Goal: Task Accomplishment & Management: Use online tool/utility

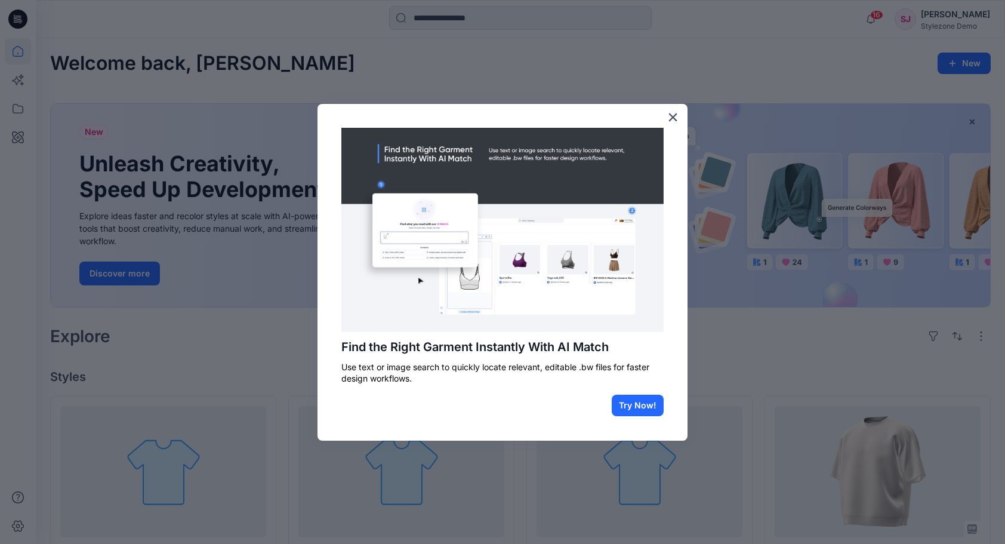
drag, startPoint x: 565, startPoint y: 175, endPoint x: 546, endPoint y: 130, distance: 48.4
click at [546, 130] on img at bounding box center [502, 230] width 322 height 205
drag, startPoint x: 676, startPoint y: 114, endPoint x: 665, endPoint y: 112, distance: 10.3
click at [674, 114] on button "×" at bounding box center [672, 116] width 11 height 19
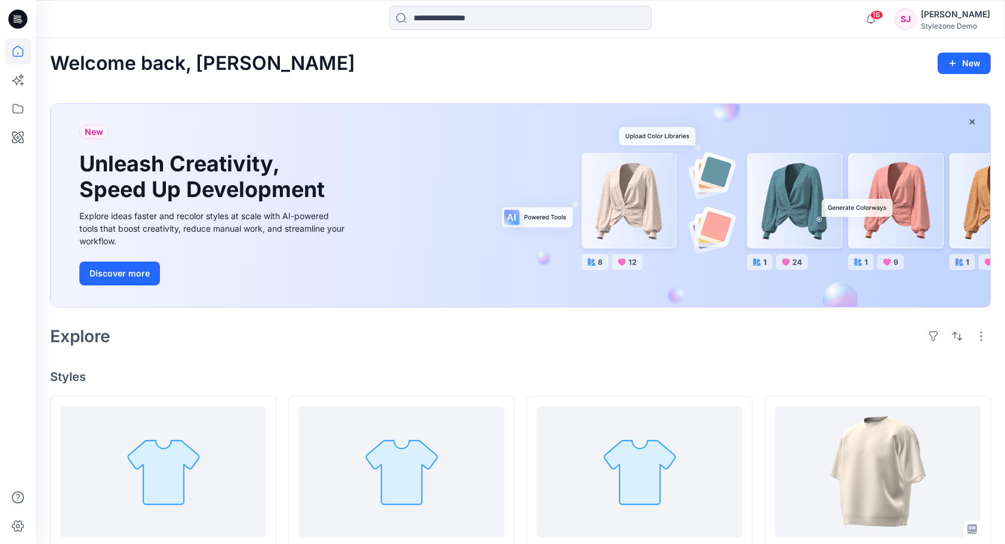
click at [630, 68] on div "Welcome back, [PERSON_NAME]" at bounding box center [520, 64] width 941 height 22
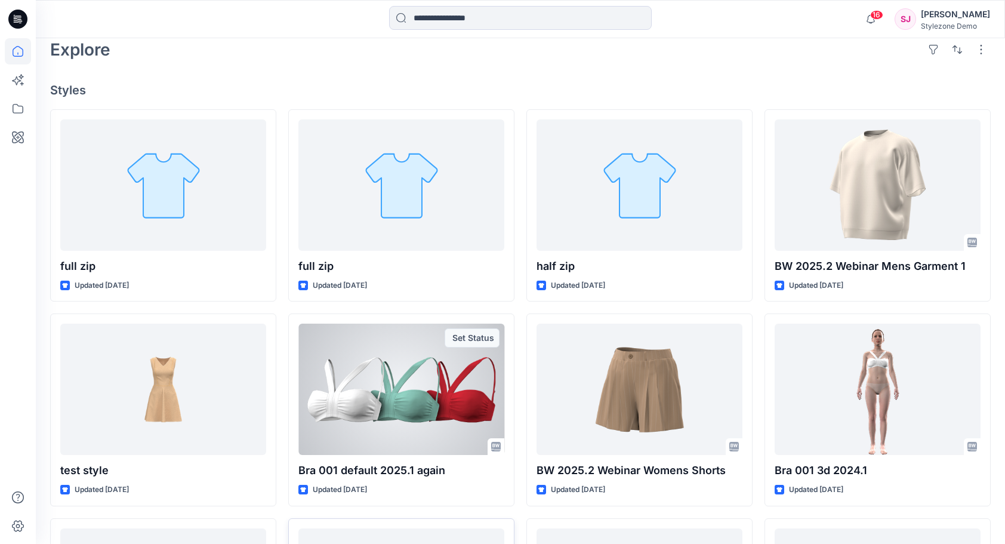
scroll to position [210, 0]
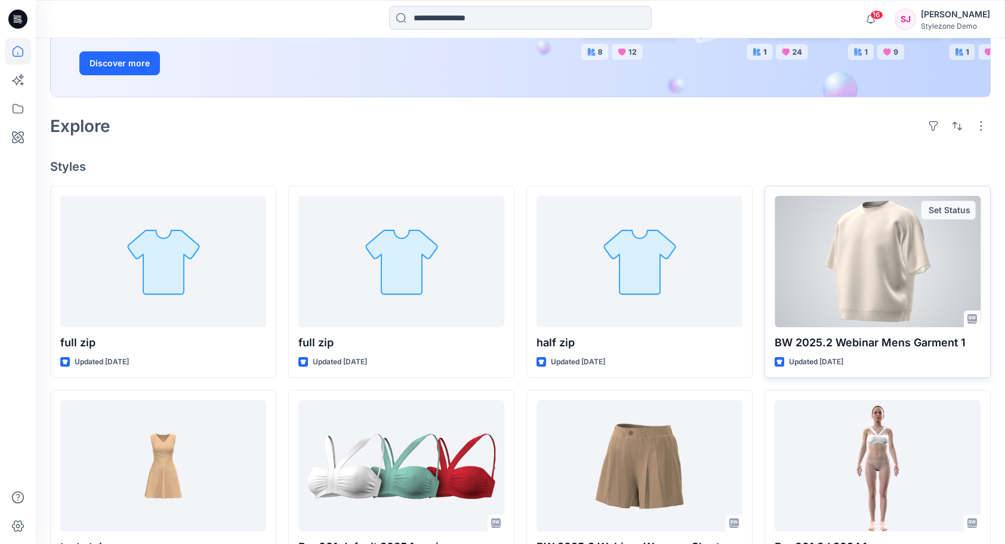
click at [863, 257] on div at bounding box center [878, 261] width 206 height 131
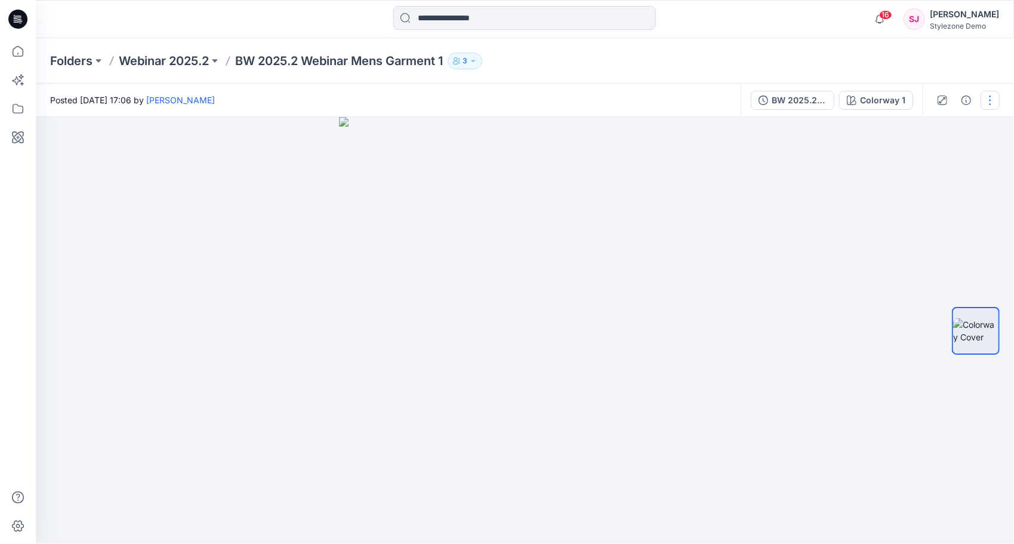
click at [987, 97] on button "button" at bounding box center [990, 100] width 19 height 19
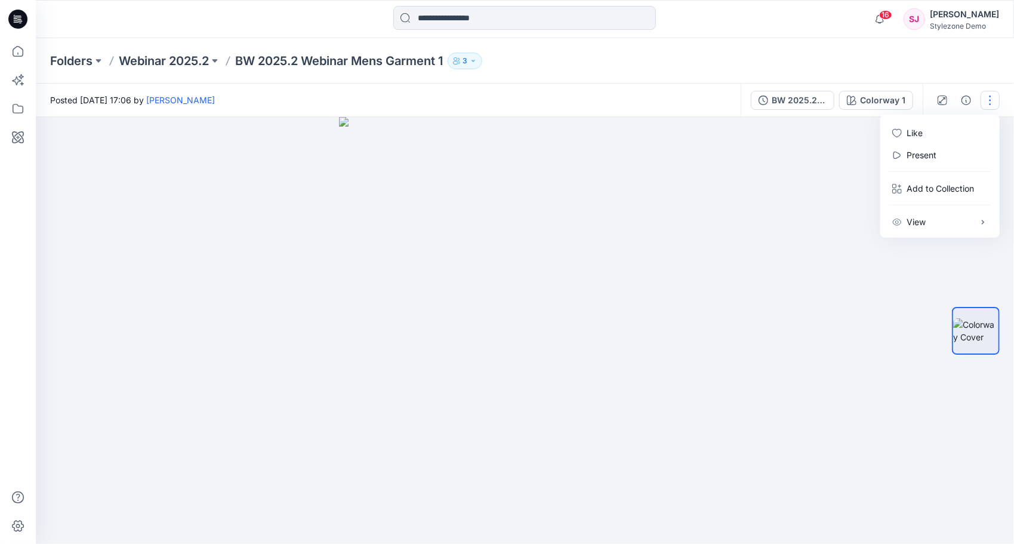
click at [620, 67] on div "Folders Webinar 2025.2 BW 2025.2 Webinar Mens Garment 1 3" at bounding box center [478, 61] width 856 height 17
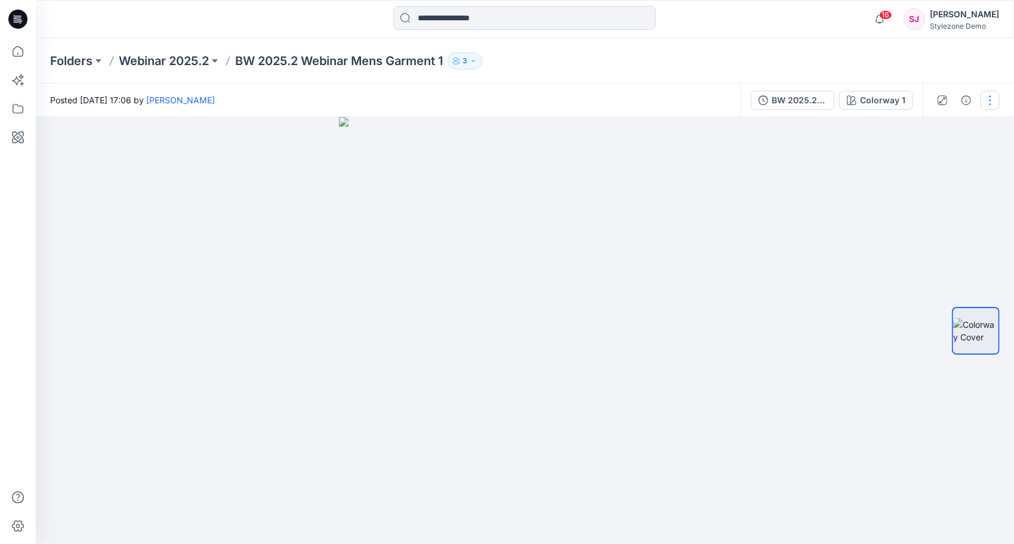
click at [985, 95] on button "button" at bounding box center [990, 100] width 19 height 19
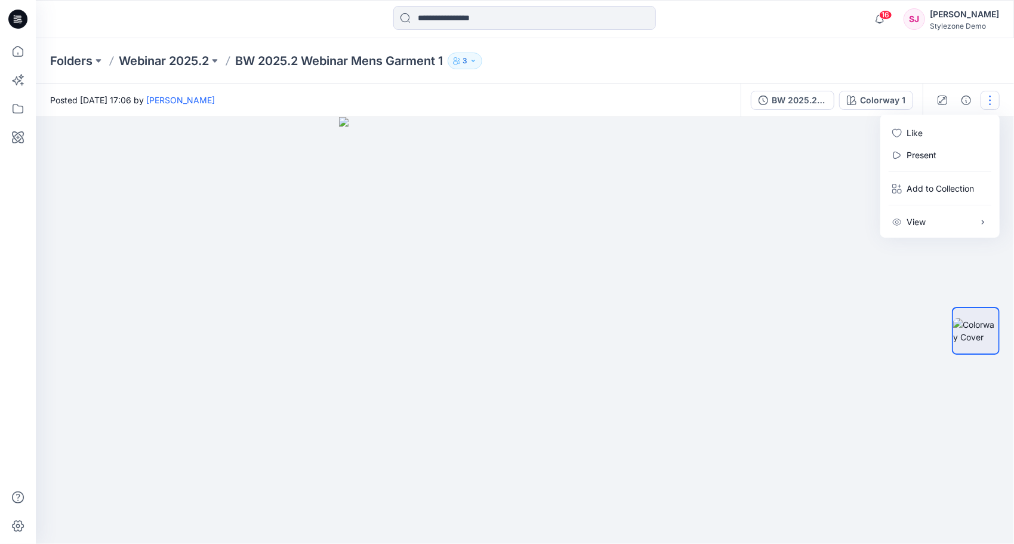
click at [666, 76] on div "Folders Webinar 2025.2 BW 2025.2 Webinar Mens Garment 1 3" at bounding box center [525, 60] width 978 height 45
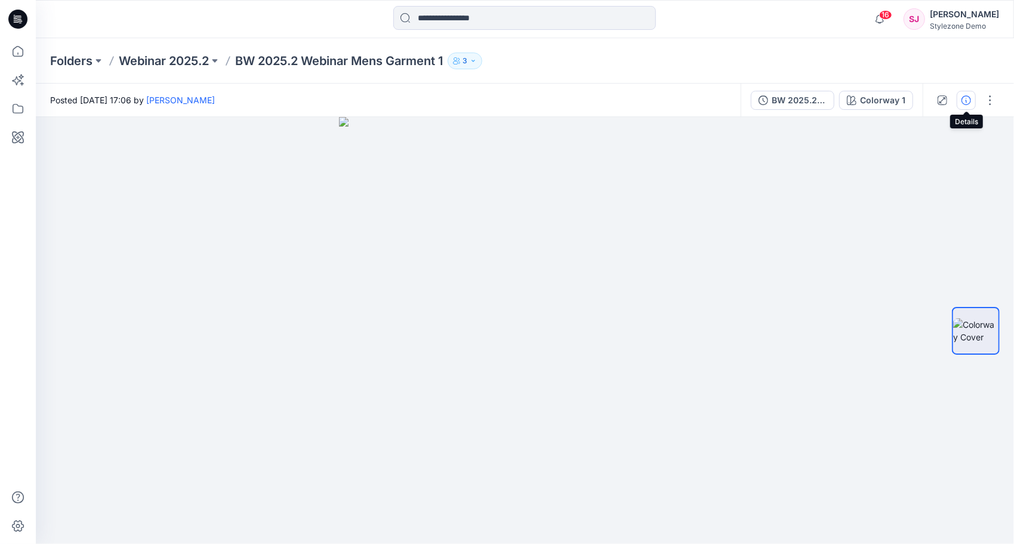
click at [969, 99] on icon "button" at bounding box center [967, 100] width 10 height 10
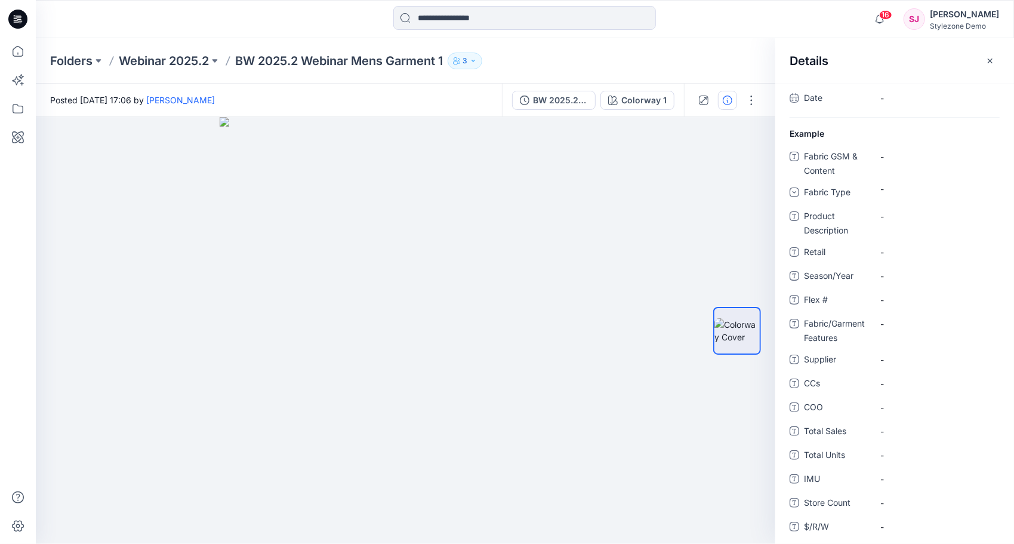
click at [751, 64] on div "Folders Webinar 2025.2 BW 2025.2 Webinar Mens Garment 1 3" at bounding box center [478, 61] width 856 height 17
click at [409, 93] on div "Posted Wednesday, September 17, 2025 17:06 by Ronit Segev" at bounding box center [269, 100] width 466 height 33
drag, startPoint x: 334, startPoint y: 58, endPoint x: 302, endPoint y: 61, distance: 32.4
click at [333, 58] on p "BW 2025.2 Webinar Mens Garment 1" at bounding box center [339, 61] width 208 height 17
click at [180, 60] on p "Webinar 2025.2" at bounding box center [164, 61] width 90 height 17
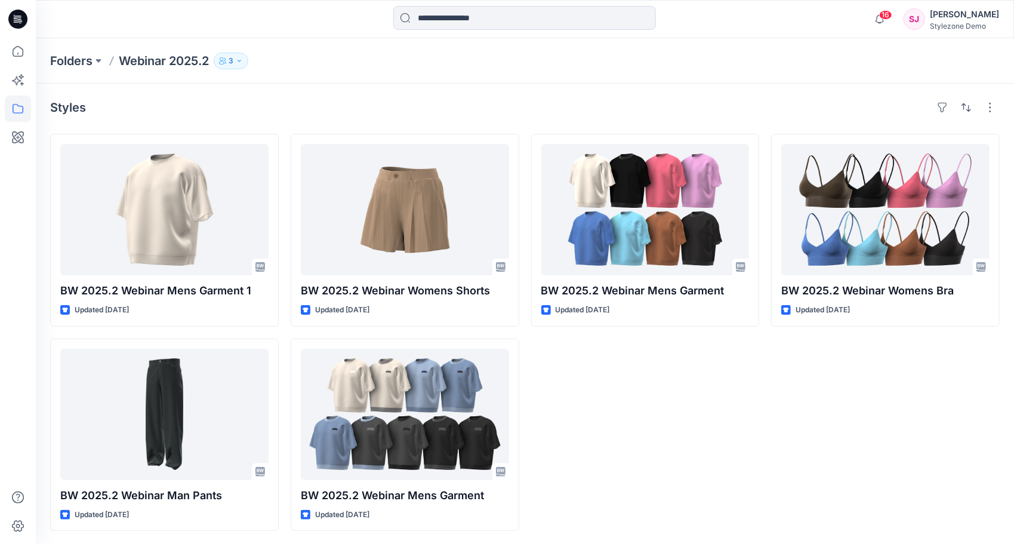
click at [243, 63] on icon "button" at bounding box center [239, 60] width 7 height 7
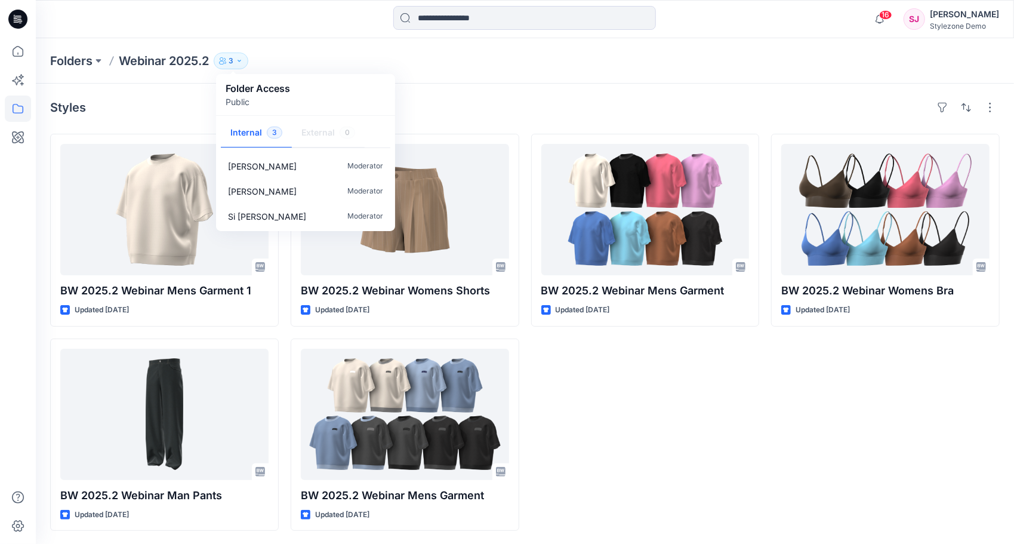
click at [201, 112] on div "Styles" at bounding box center [525, 107] width 950 height 19
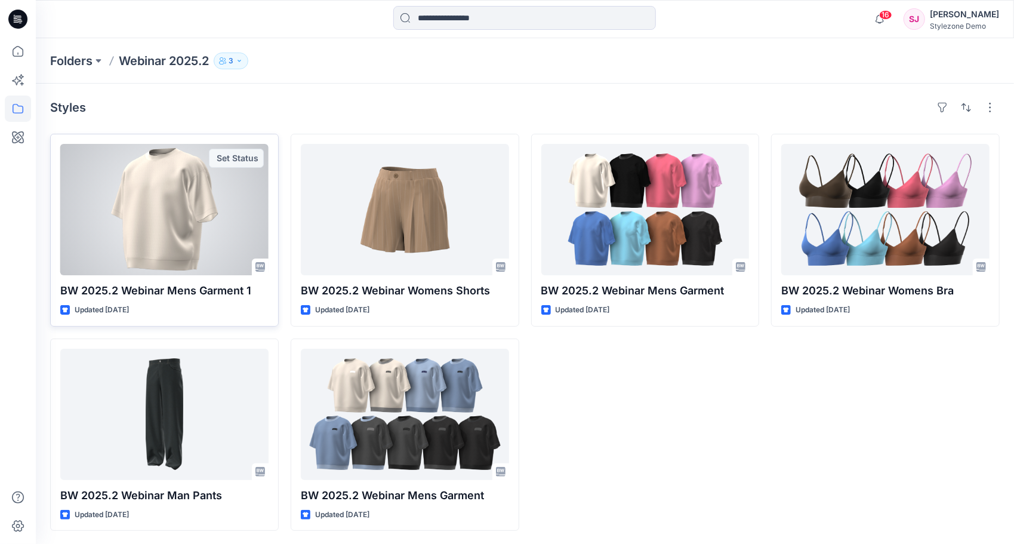
click at [180, 198] on div at bounding box center [164, 209] width 208 height 131
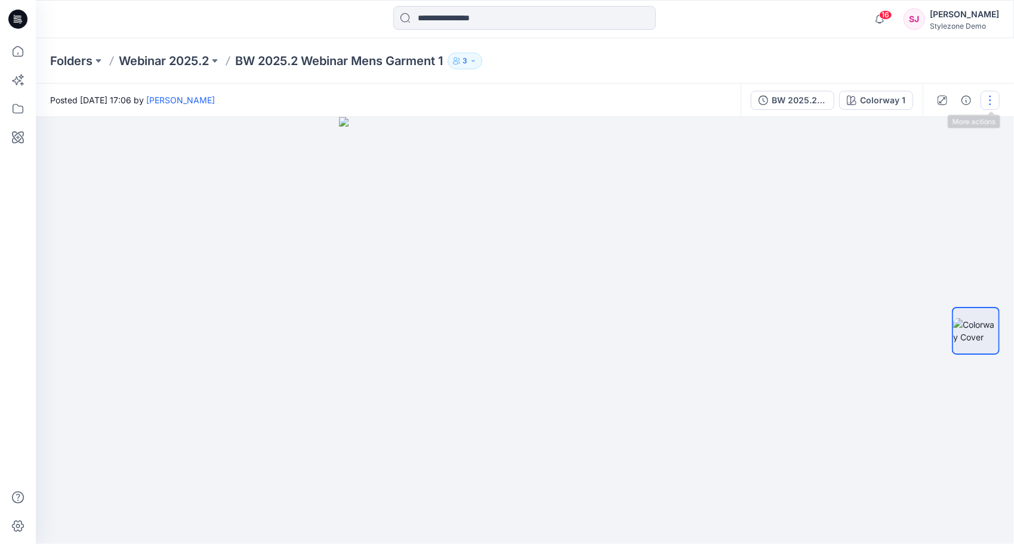
click at [994, 99] on button "button" at bounding box center [990, 100] width 19 height 19
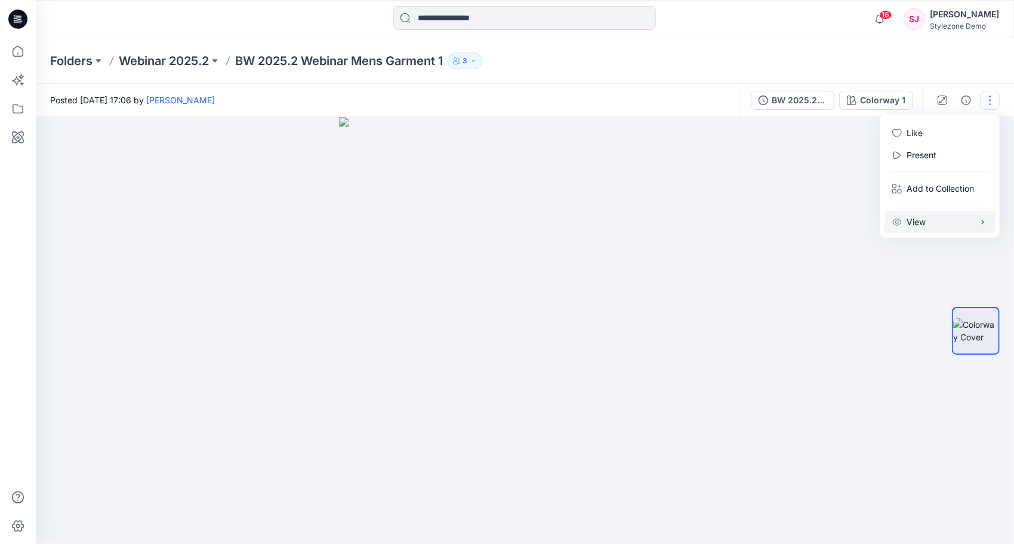
click at [944, 223] on button "View" at bounding box center [940, 222] width 110 height 22
click at [689, 84] on div "Posted Wednesday, September 17, 2025 17:06 by Ronit Segev" at bounding box center [388, 100] width 705 height 33
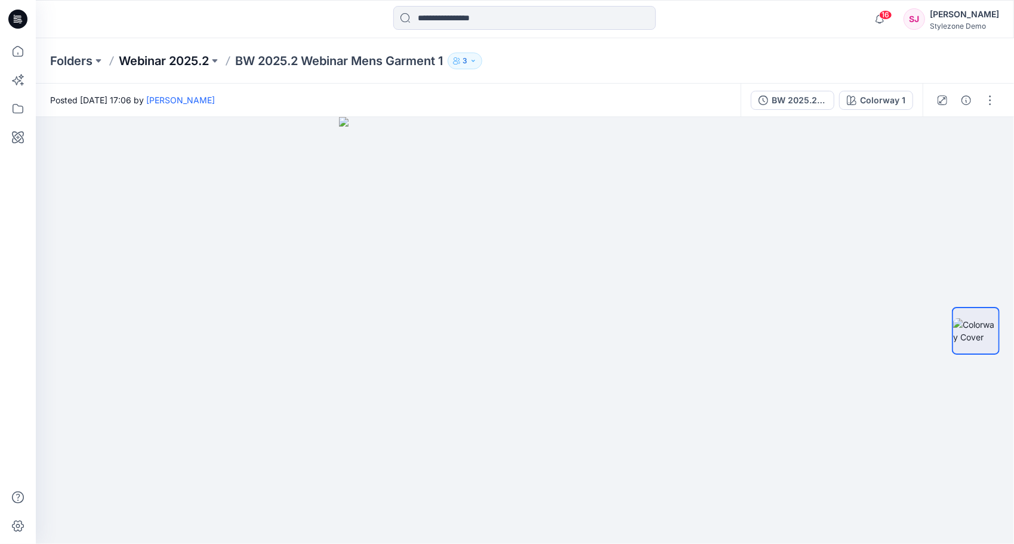
click at [155, 56] on p "Webinar 2025.2" at bounding box center [164, 61] width 90 height 17
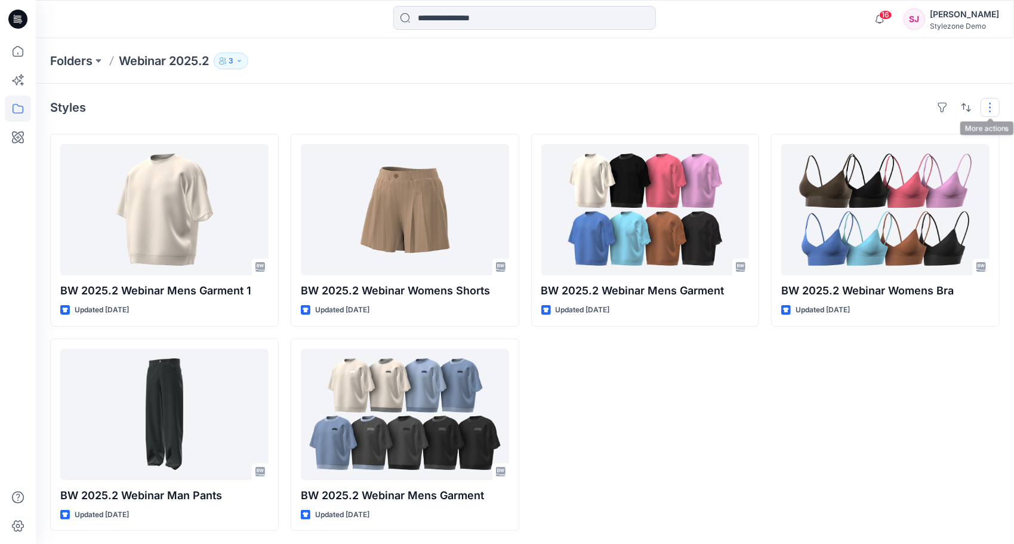
click at [990, 104] on button "button" at bounding box center [990, 107] width 19 height 19
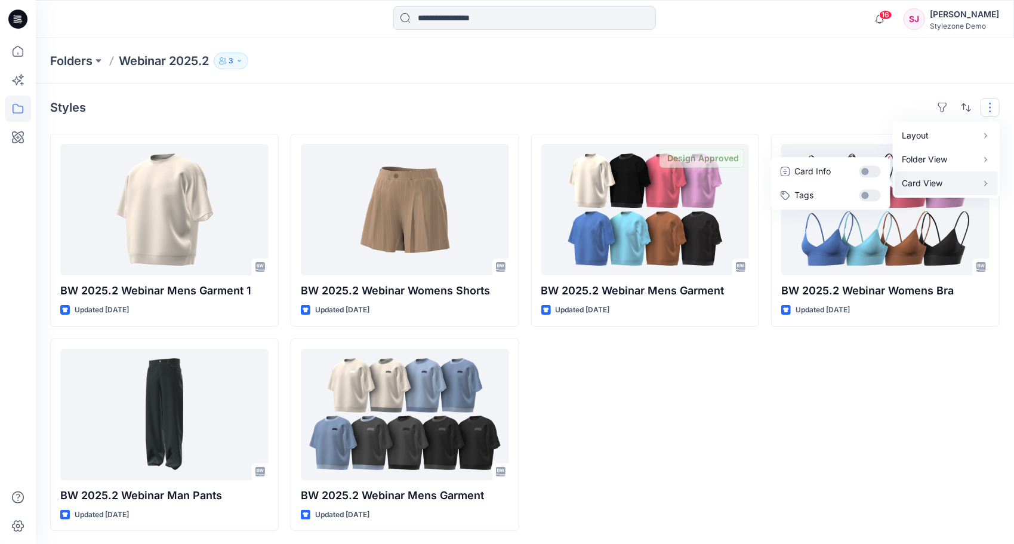
click at [686, 110] on div "Styles Layout Grid Large Grid Folder View Compact Card Card View Card Info Tags" at bounding box center [525, 107] width 950 height 19
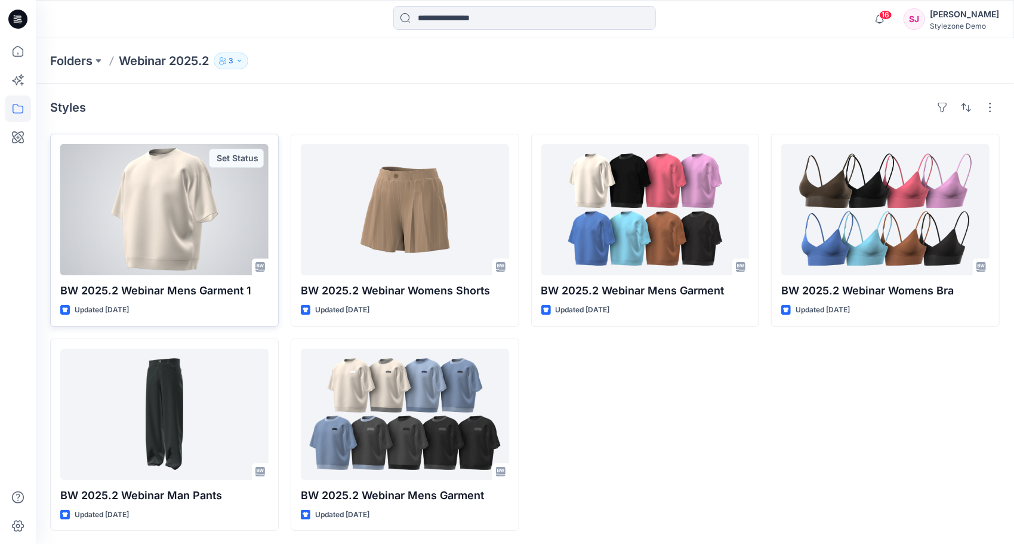
click at [183, 190] on div at bounding box center [164, 209] width 208 height 131
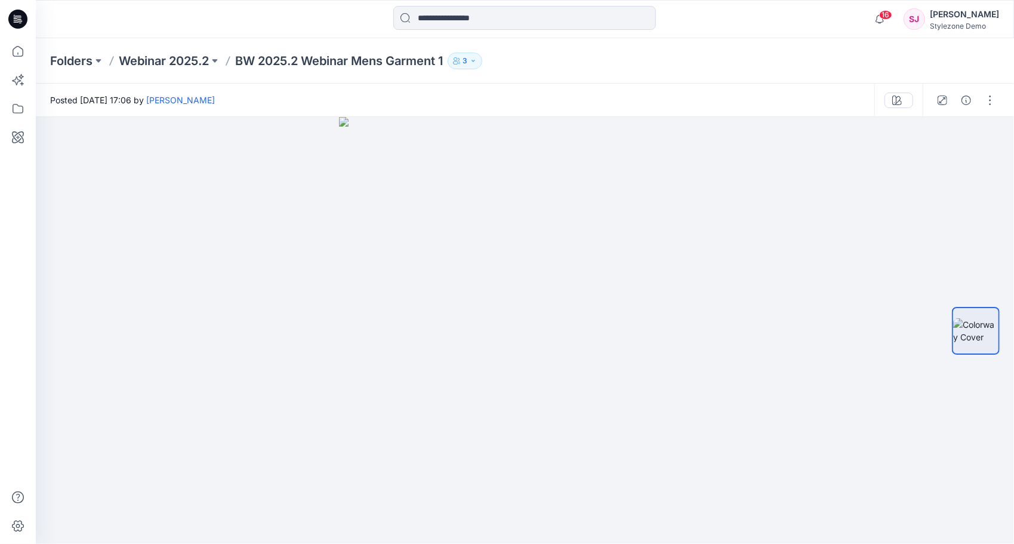
click at [396, 103] on div "Posted Wednesday, September 17, 2025 17:06 by Ronit Segev" at bounding box center [455, 100] width 839 height 33
click at [989, 100] on button "button" at bounding box center [990, 100] width 19 height 19
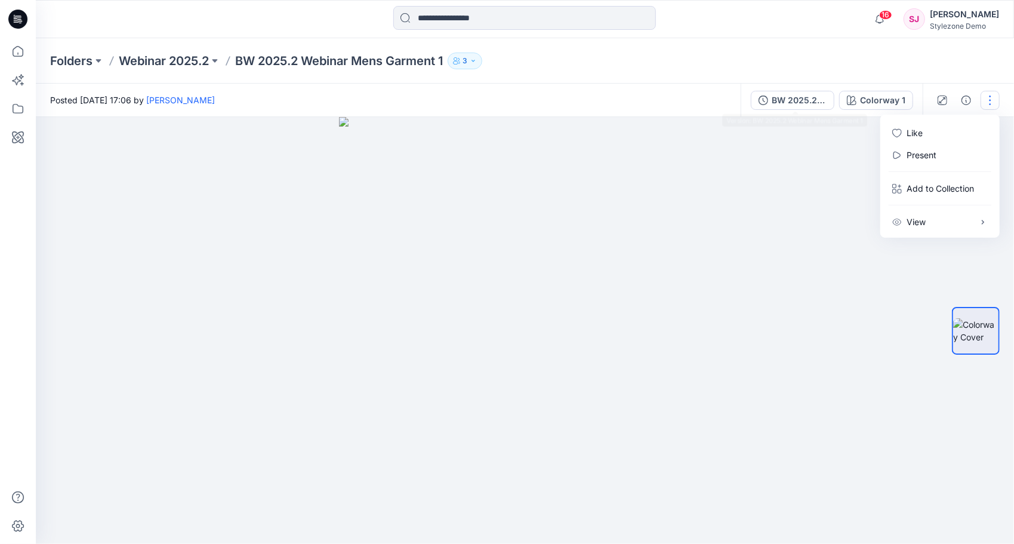
click at [698, 79] on div "Folders Webinar 2025.2 BW 2025.2 Webinar Mens Garment 1 3" at bounding box center [525, 60] width 978 height 45
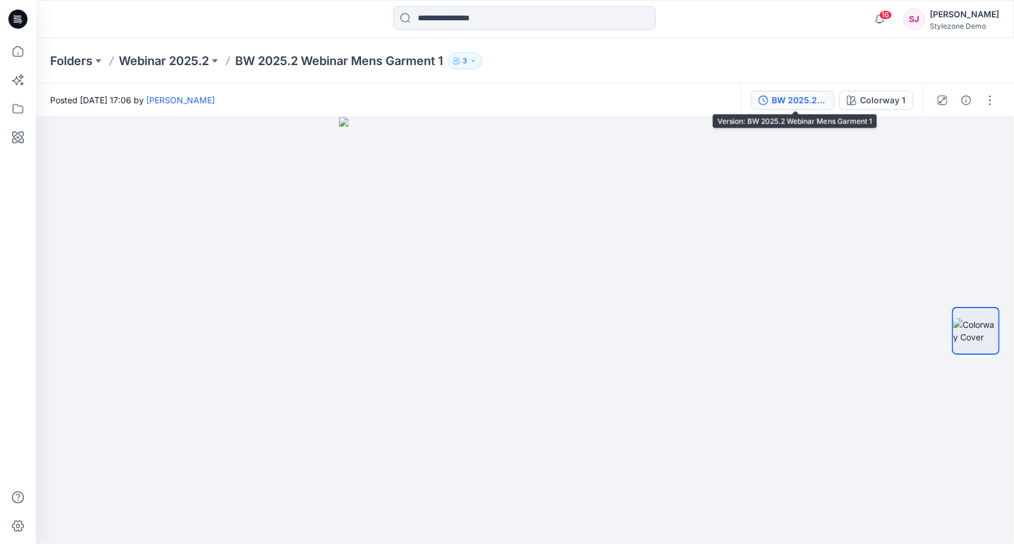
click at [791, 95] on div "BW 2025.2 Webinar Mens Garment 1" at bounding box center [799, 100] width 55 height 13
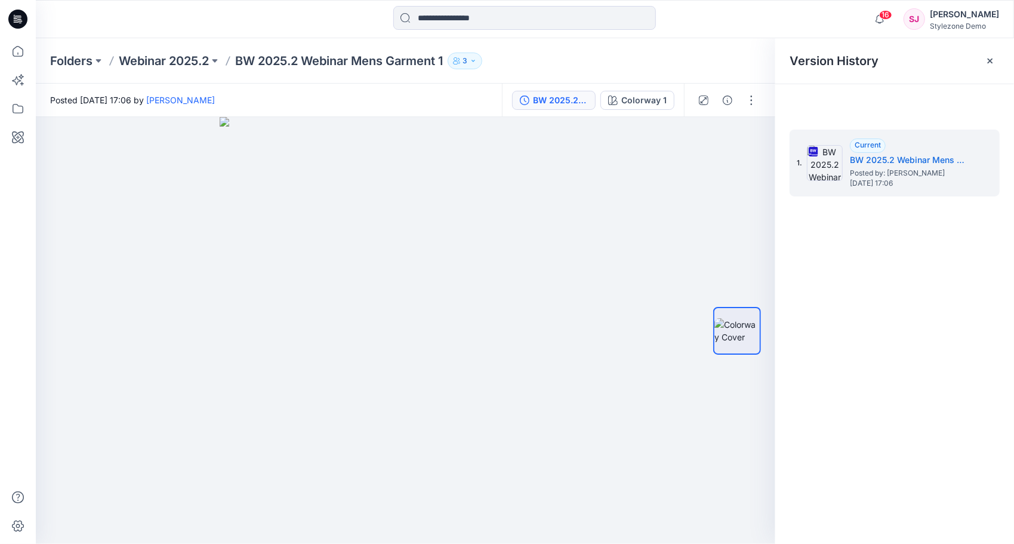
click at [960, 230] on div "1. Current BW 2025.2 Webinar Mens Garment 1 Posted by: Ronit Segev Wednesday, S…" at bounding box center [894, 338] width 239 height 444
click at [988, 163] on div "1. Current BW 2025.2 Webinar Mens Garment 1 Posted by: Ronit Segev Wednesday, S…" at bounding box center [895, 163] width 210 height 67
click at [930, 254] on div "1. Current BW 2025.2 Webinar Mens Garment 1 Posted by: Ronit Segev Wednesday, S…" at bounding box center [894, 338] width 239 height 444
click at [374, 84] on div "Posted Wednesday, September 17, 2025 17:06 by Ronit Segev" at bounding box center [269, 100] width 466 height 33
click at [175, 61] on p "Webinar 2025.2" at bounding box center [164, 61] width 90 height 17
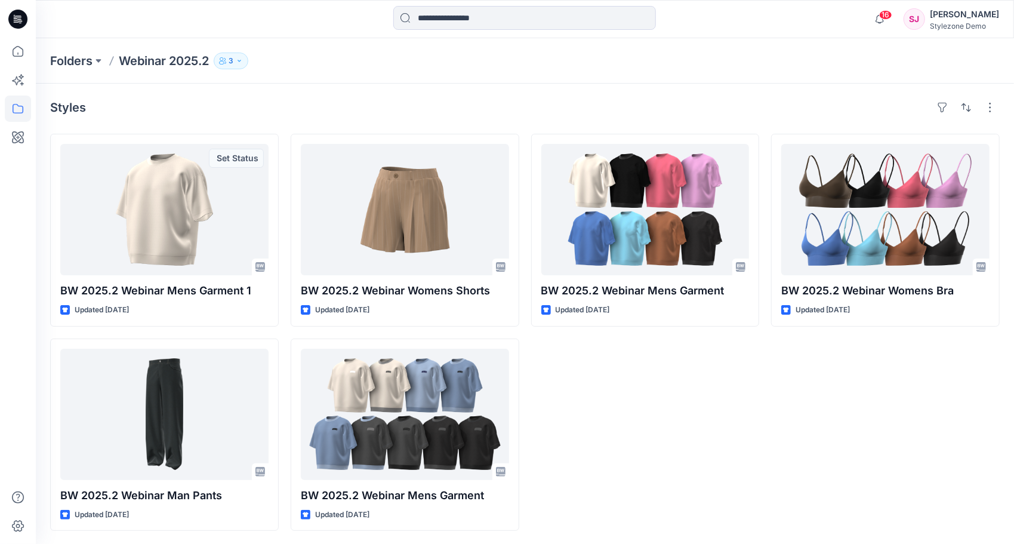
drag, startPoint x: 206, startPoint y: 227, endPoint x: 199, endPoint y: 115, distance: 112.4
click at [199, 115] on div "Styles" at bounding box center [525, 107] width 950 height 19
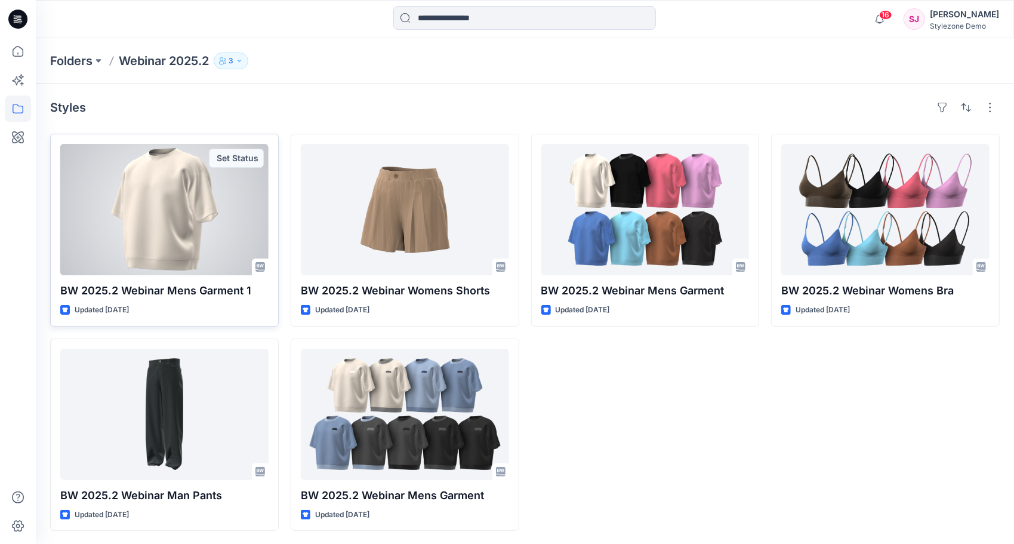
click at [191, 223] on div at bounding box center [164, 209] width 208 height 131
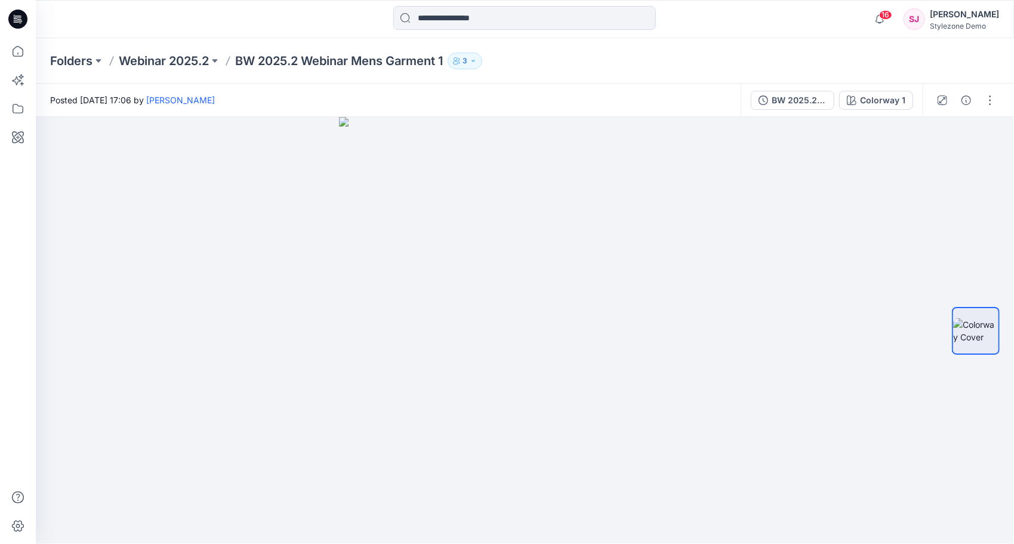
click at [473, 62] on button "3" at bounding box center [465, 61] width 35 height 17
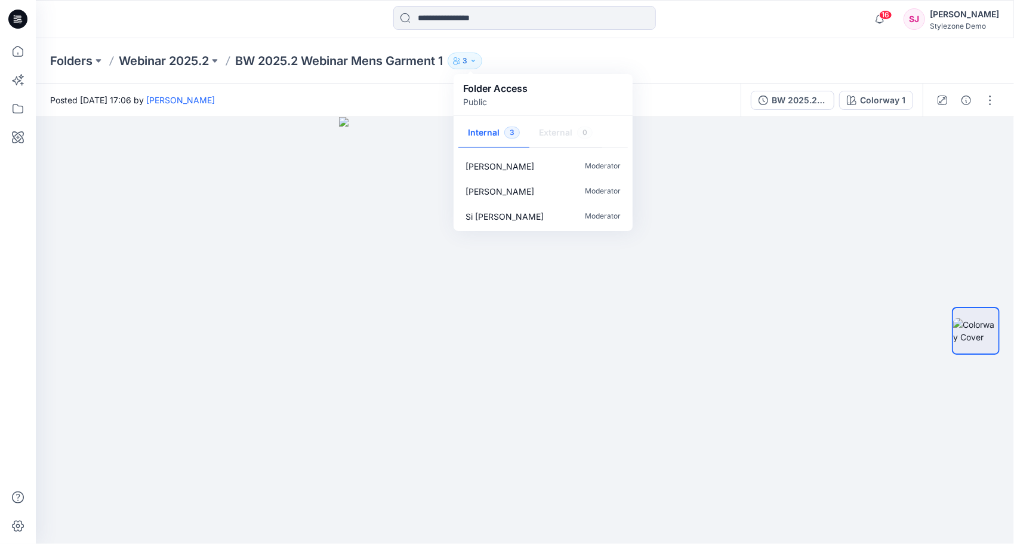
click at [541, 57] on div "Folders Webinar 2025.2 BW 2025.2 Webinar Mens Garment 1 3 Folder Access Public …" at bounding box center [478, 61] width 856 height 17
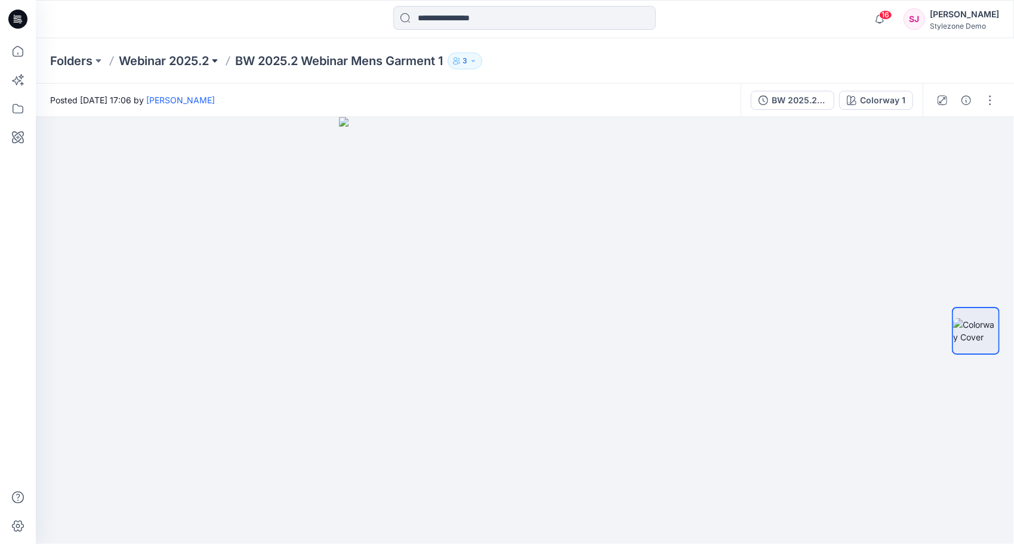
click at [218, 58] on button at bounding box center [215, 61] width 12 height 17
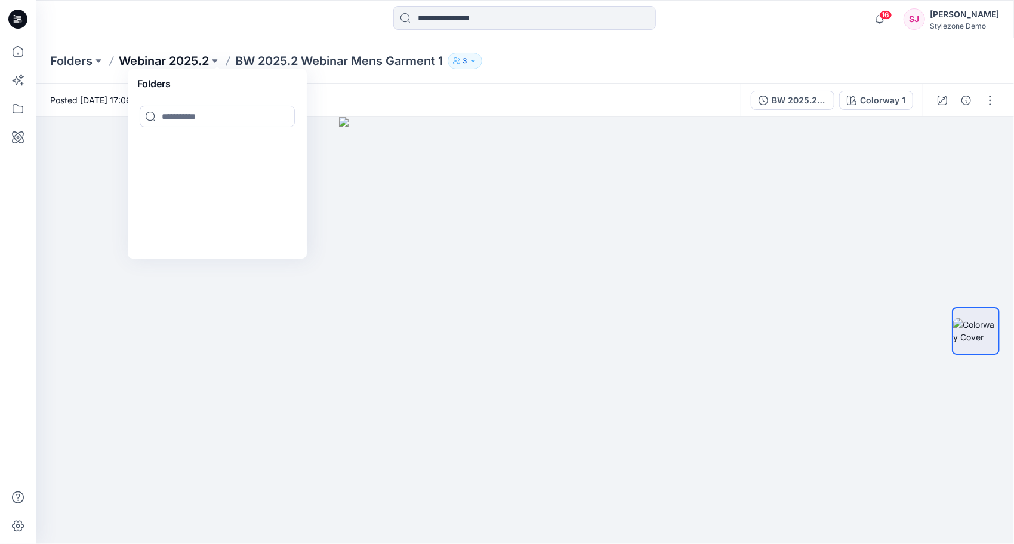
click at [179, 67] on p "Webinar 2025.2" at bounding box center [164, 61] width 90 height 17
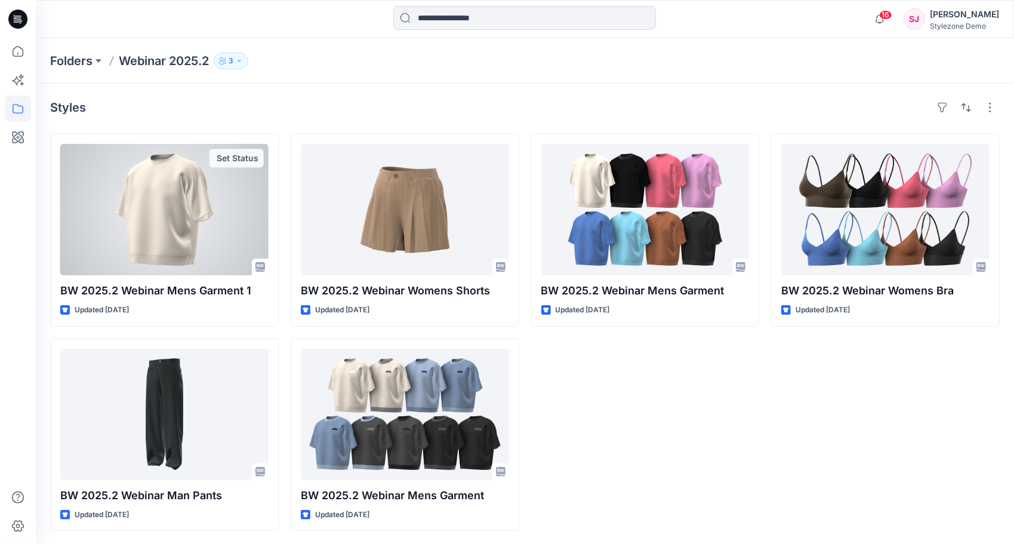
click at [204, 220] on div at bounding box center [164, 209] width 208 height 131
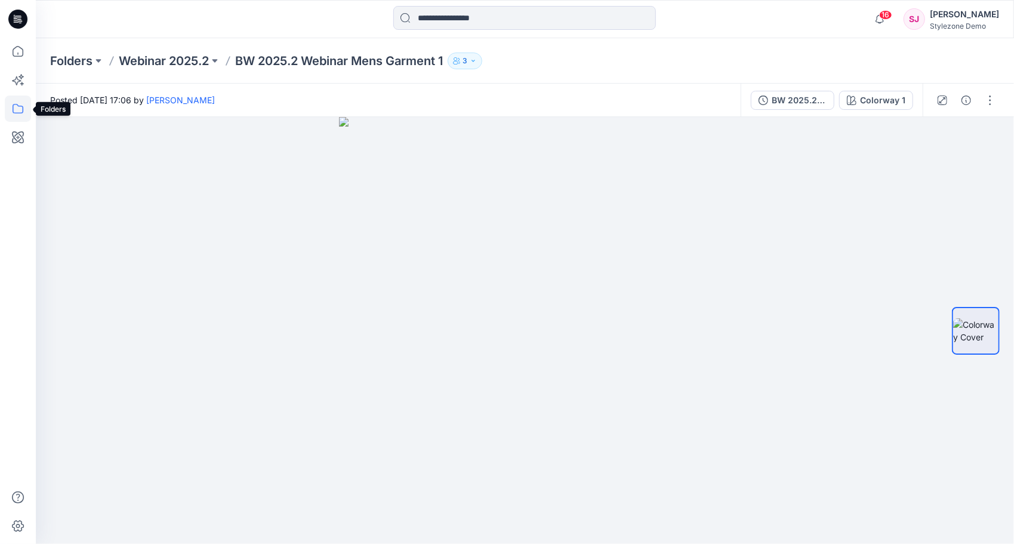
click at [24, 109] on icon at bounding box center [18, 108] width 26 height 26
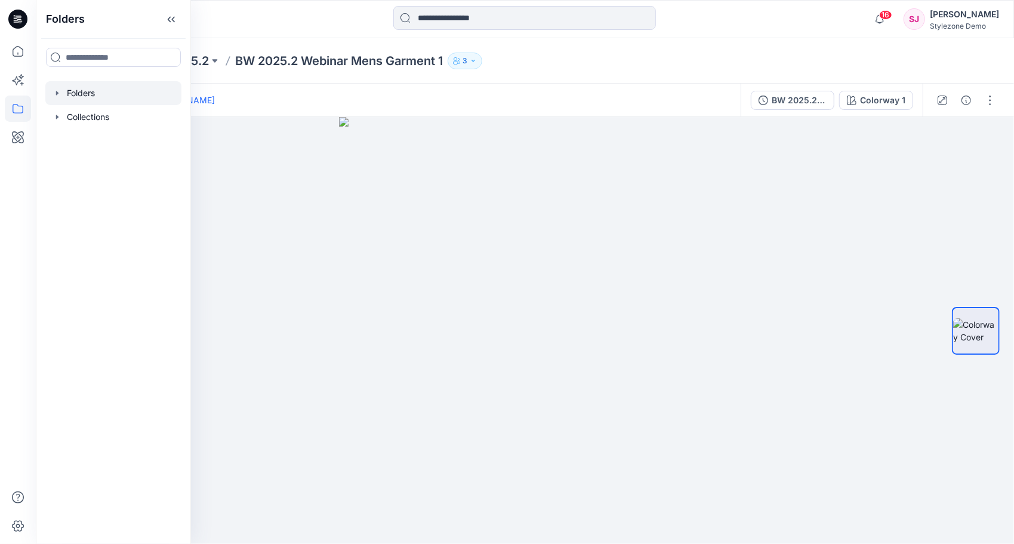
click at [64, 94] on div at bounding box center [113, 93] width 136 height 24
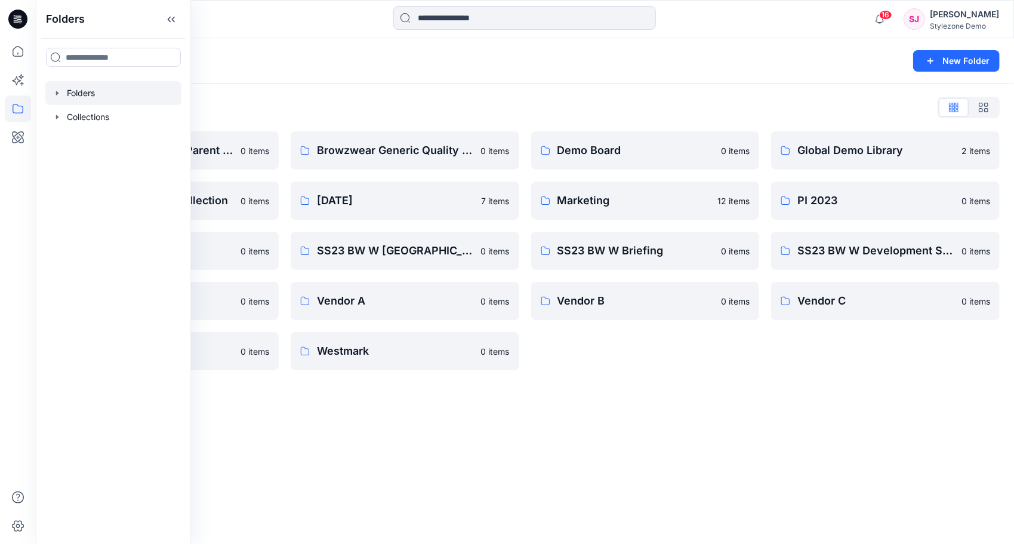
click at [58, 93] on icon "button" at bounding box center [58, 93] width 10 height 10
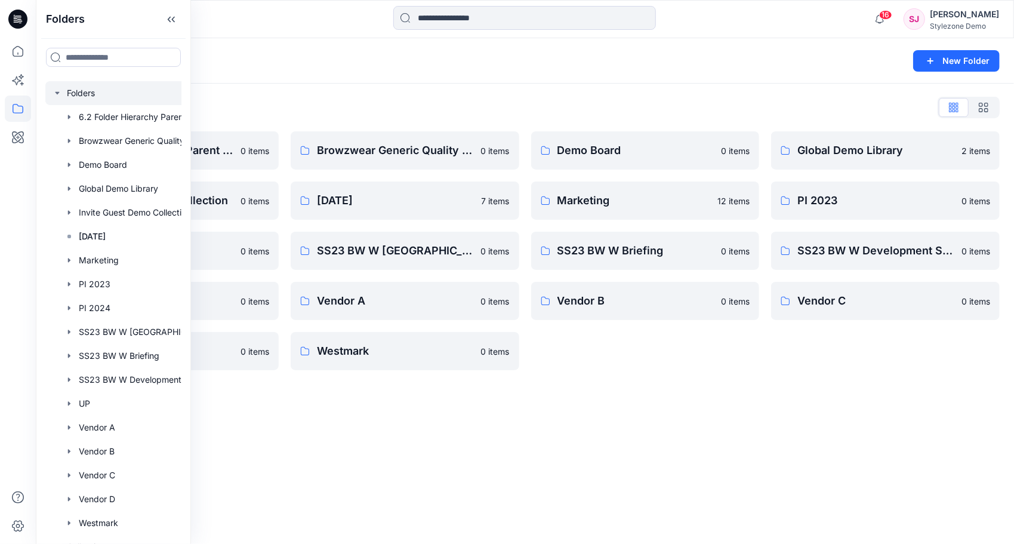
click at [224, 69] on div "Folders New Folder" at bounding box center [525, 60] width 978 height 45
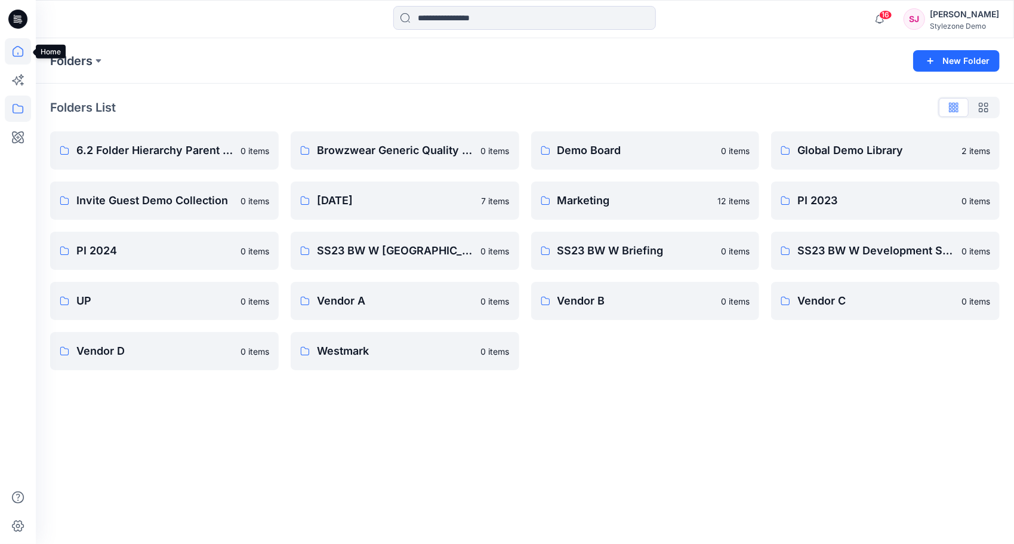
click at [18, 54] on icon at bounding box center [17, 54] width 1 height 2
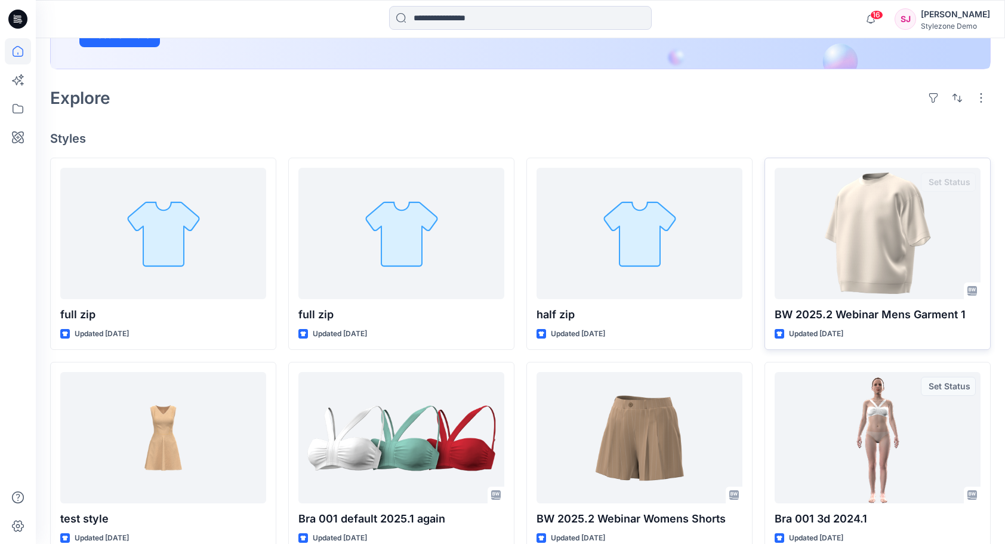
scroll to position [239, 0]
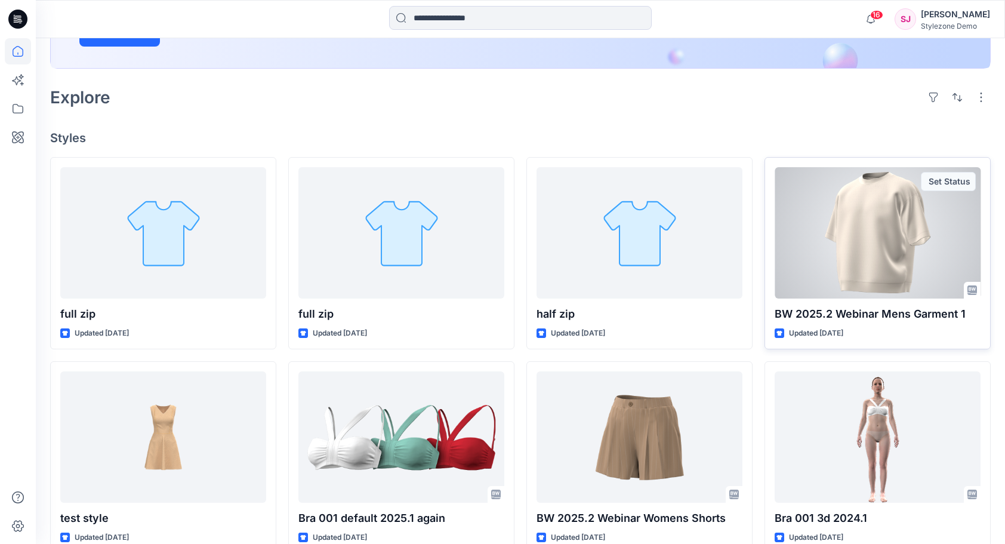
click at [880, 251] on div at bounding box center [878, 232] width 206 height 131
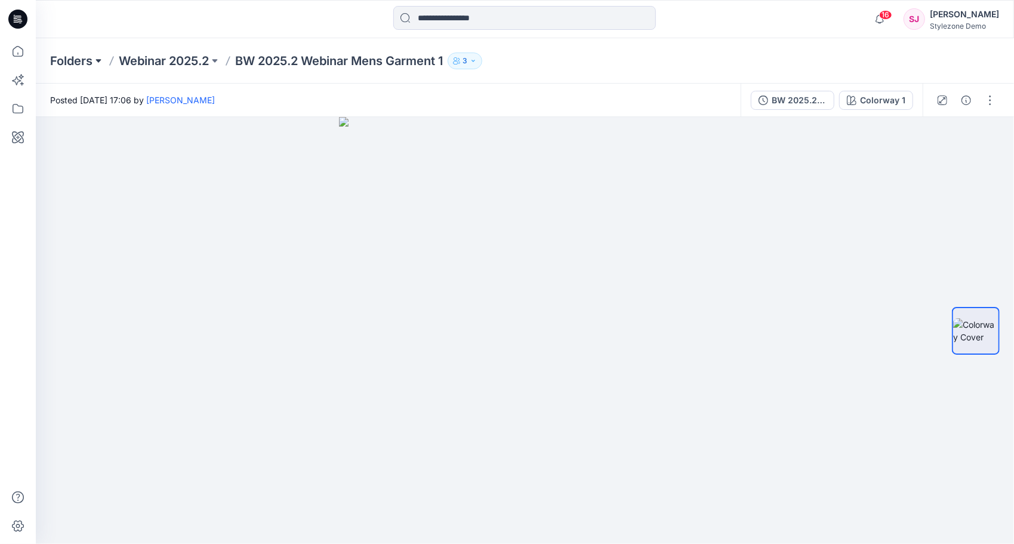
click at [94, 58] on button at bounding box center [99, 61] width 12 height 17
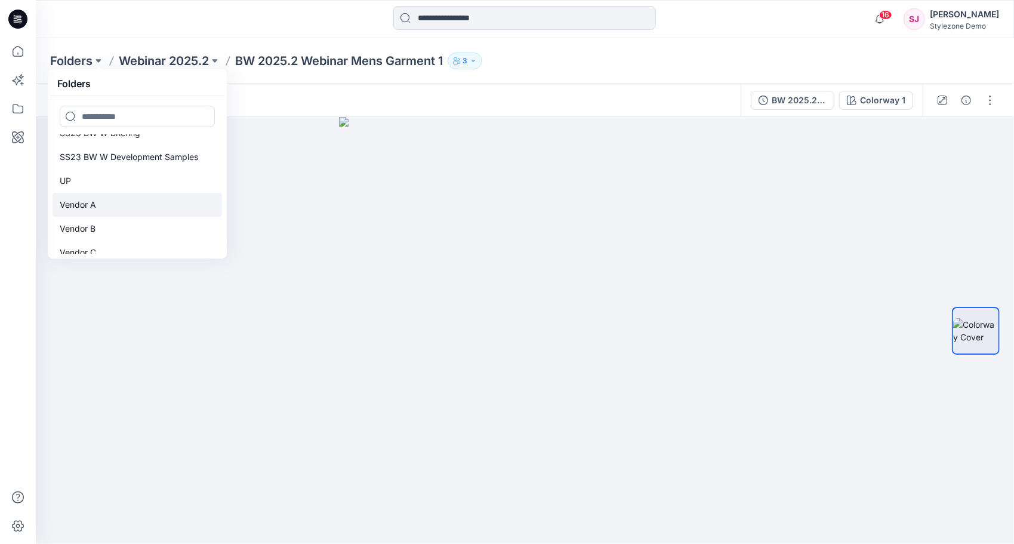
scroll to position [251, 0]
click at [168, 23] on div at bounding box center [158, 19] width 245 height 26
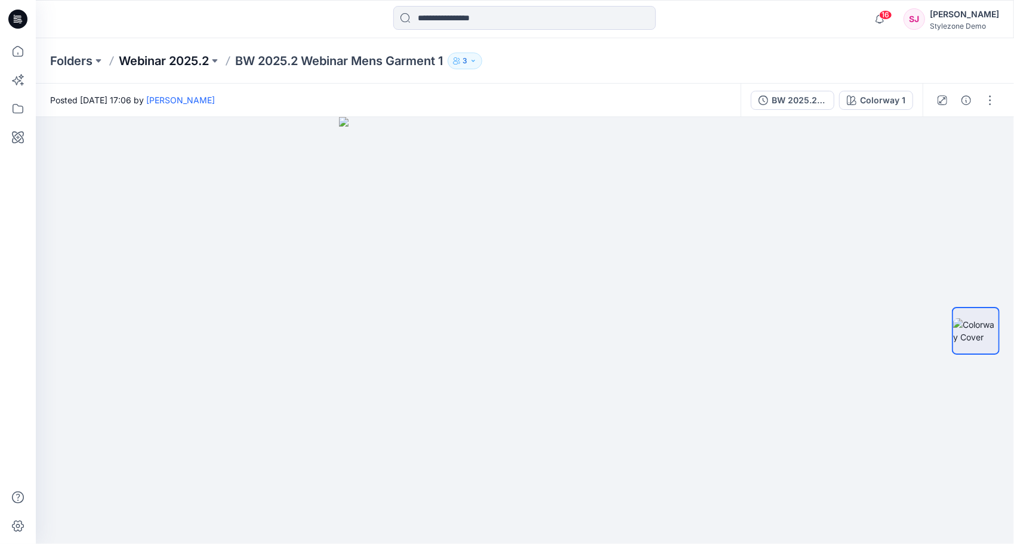
click at [202, 58] on p "Webinar 2025.2" at bounding box center [164, 61] width 90 height 17
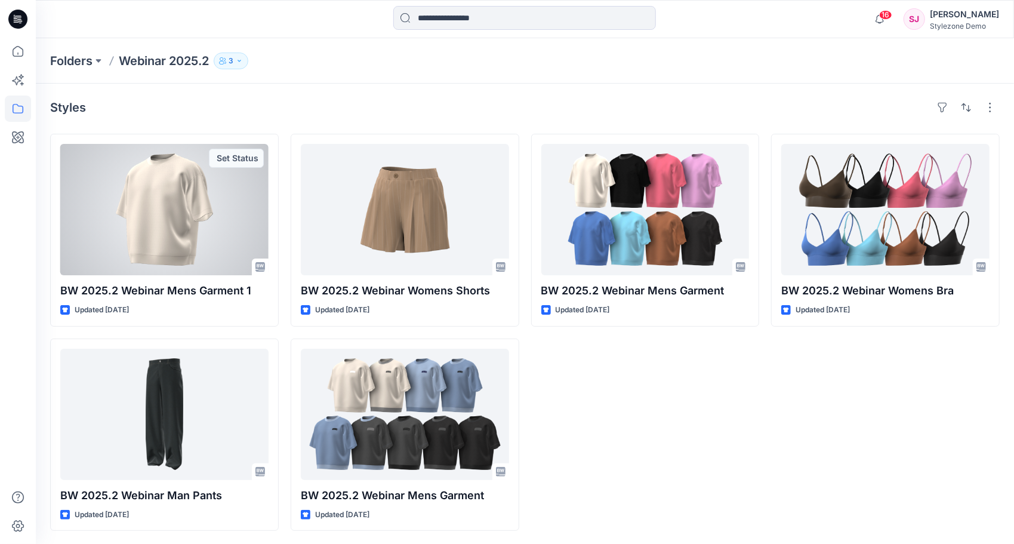
drag, startPoint x: 201, startPoint y: 208, endPoint x: 219, endPoint y: 106, distance: 103.1
click at [219, 106] on div "Styles" at bounding box center [525, 107] width 950 height 19
click at [208, 202] on div at bounding box center [164, 209] width 208 height 131
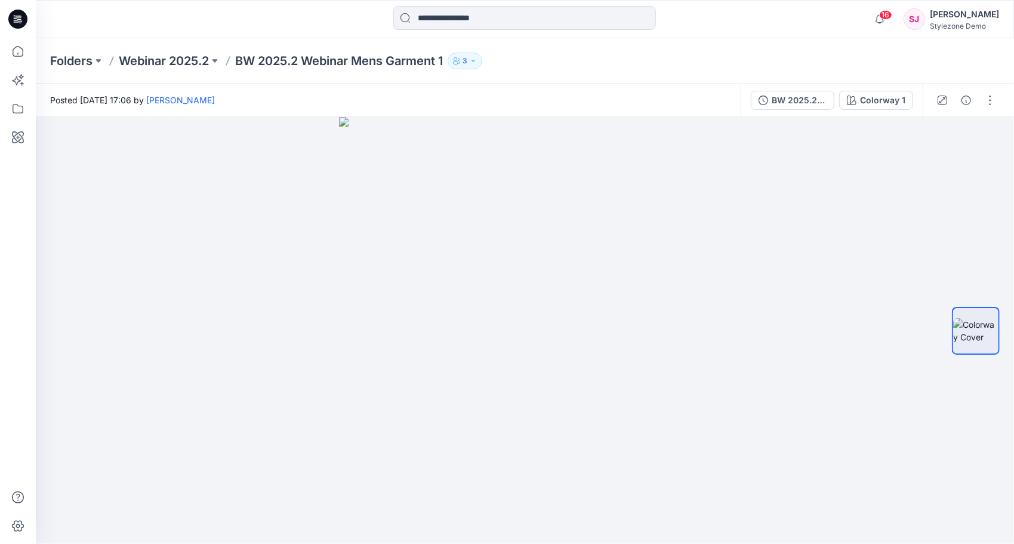
click at [376, 98] on div "Posted Wednesday, September 17, 2025 17:06 by Ronit Segev" at bounding box center [388, 100] width 705 height 33
click at [812, 99] on div "BW 2025.2 Webinar Mens Garment 1" at bounding box center [799, 100] width 55 height 13
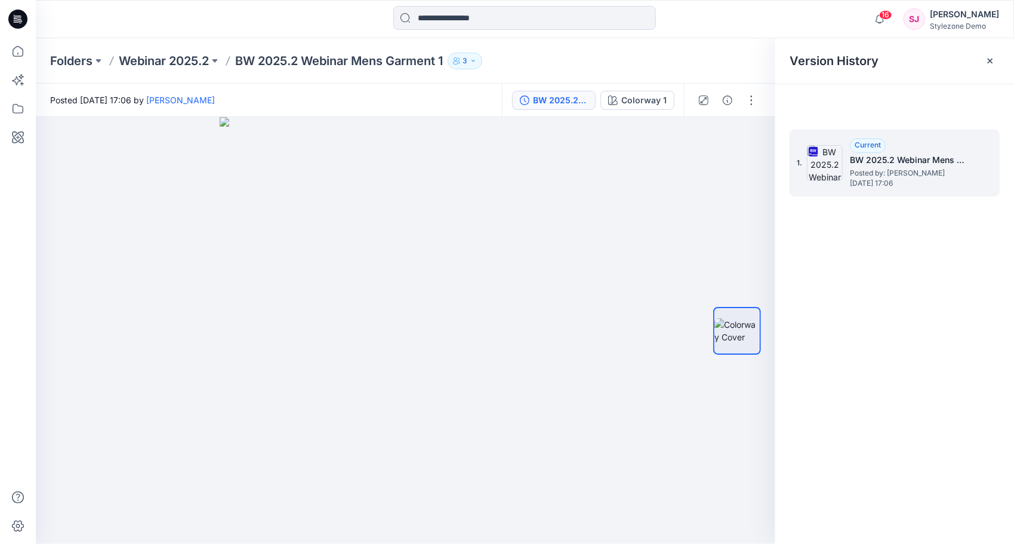
click at [871, 161] on h5 "BW 2025.2 Webinar Mens Garment 1" at bounding box center [909, 160] width 119 height 14
click at [740, 331] on img at bounding box center [736, 330] width 45 height 25
click at [756, 100] on button "button" at bounding box center [751, 100] width 19 height 19
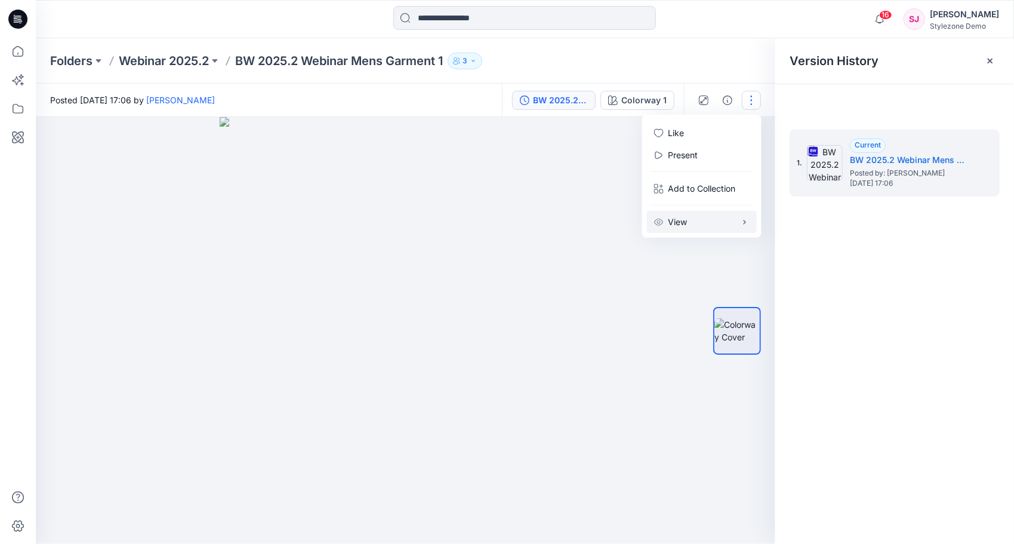
click at [703, 220] on button "View" at bounding box center [702, 222] width 110 height 22
click at [665, 48] on div "Folders Webinar 2025.2 BW 2025.2 Webinar Mens Garment 1 3" at bounding box center [525, 60] width 978 height 45
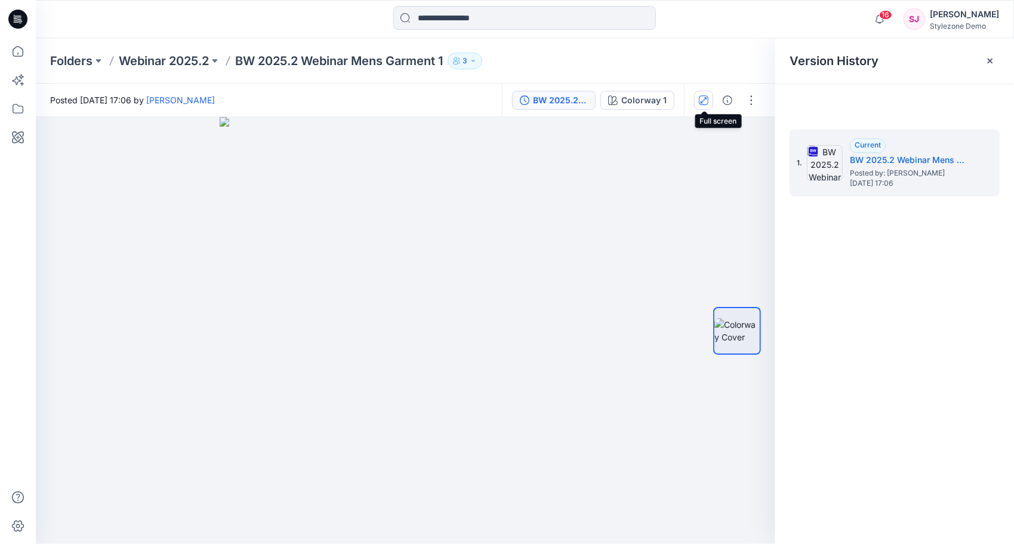
click at [700, 98] on icon "button" at bounding box center [704, 100] width 10 height 10
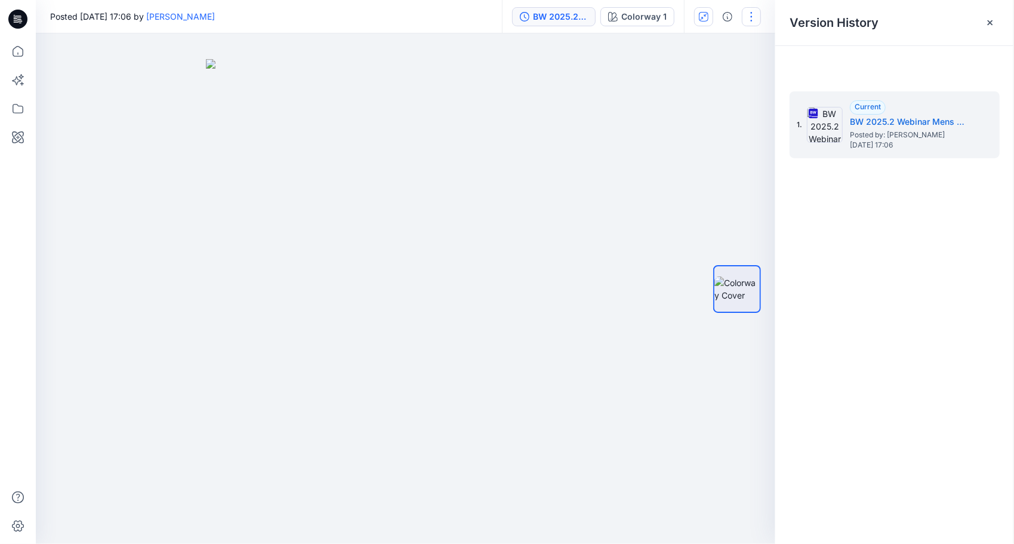
click at [991, 20] on icon at bounding box center [990, 23] width 10 height 10
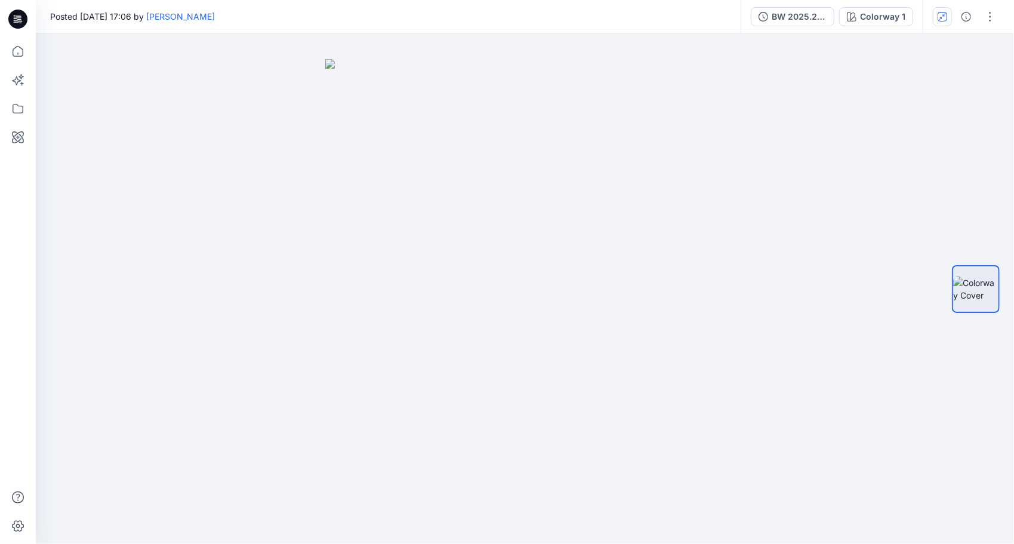
click at [702, 26] on div "Posted Wednesday, September 17, 2025 17:06 by Ronit Segev" at bounding box center [388, 16] width 705 height 33
click at [993, 22] on button "button" at bounding box center [990, 16] width 19 height 19
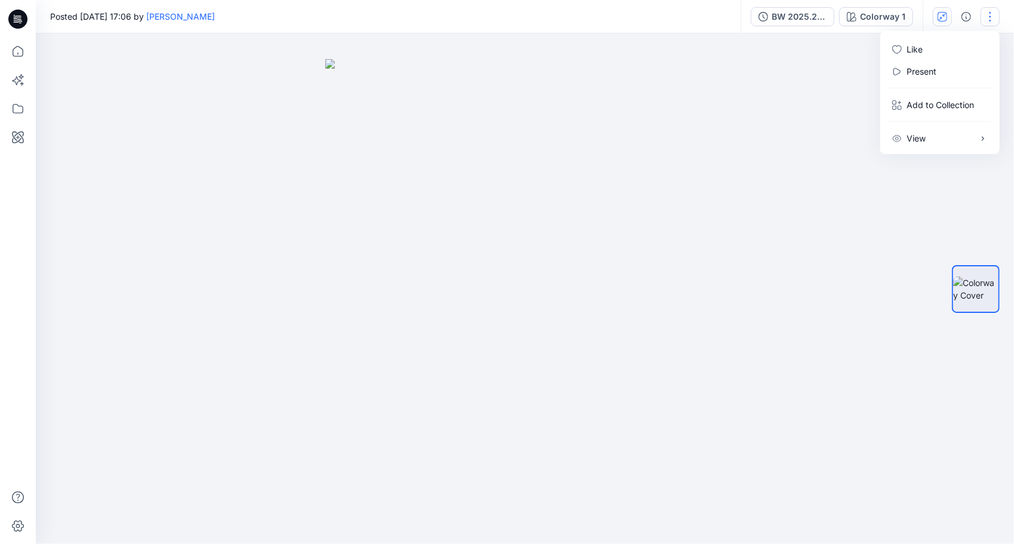
click at [851, 62] on div at bounding box center [525, 288] width 978 height 510
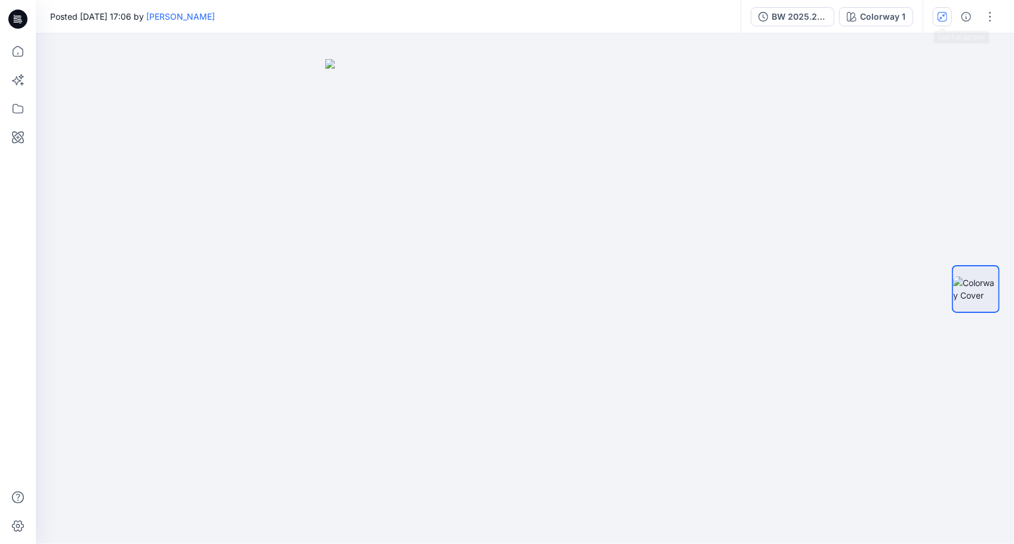
click at [941, 19] on icon "button" at bounding box center [943, 17] width 10 height 10
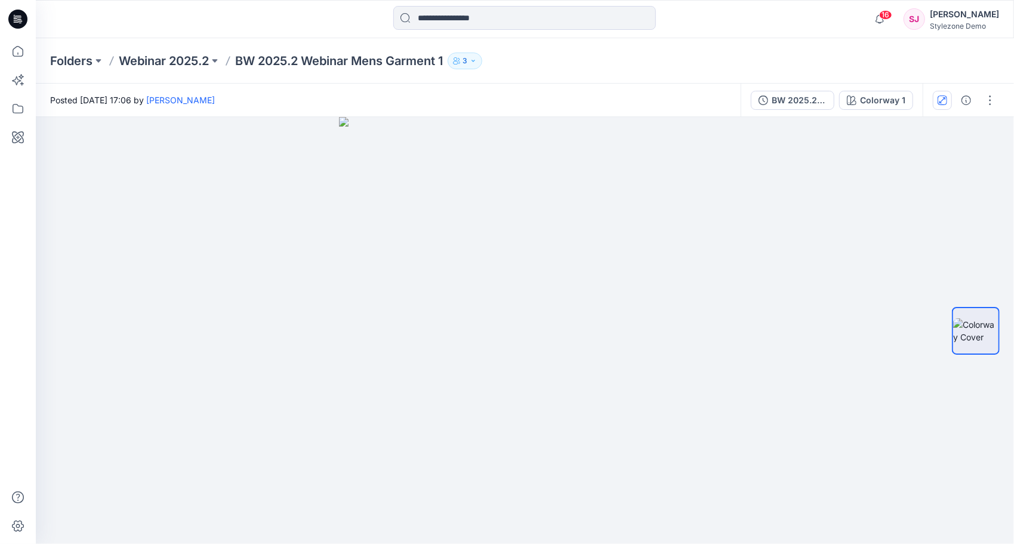
click at [849, 55] on div "Folders Webinar 2025.2 BW 2025.2 Webinar Mens Garment 1 3" at bounding box center [478, 61] width 856 height 17
click at [883, 13] on span "16" at bounding box center [885, 15] width 13 height 10
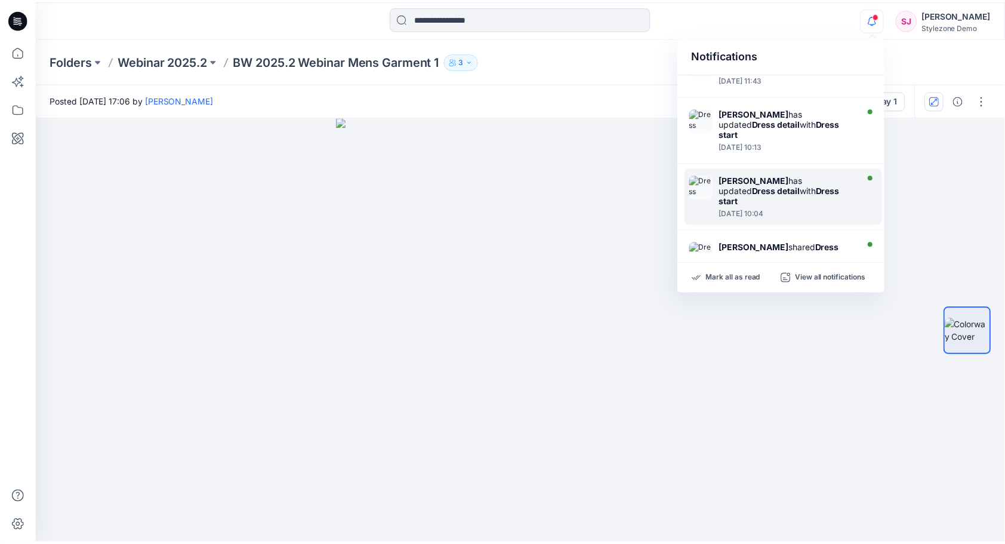
scroll to position [442, 0]
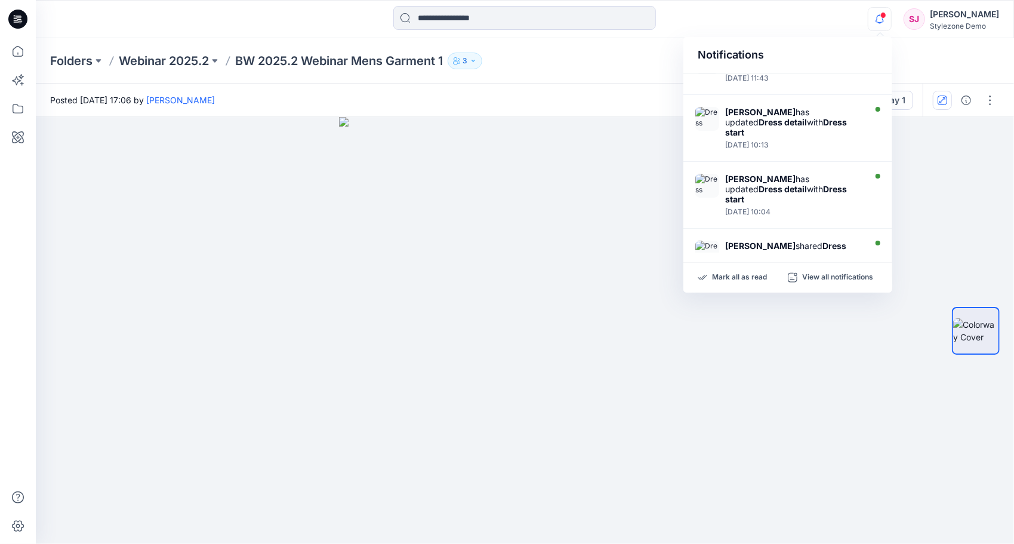
click at [591, 79] on div "Folders Webinar 2025.2 BW 2025.2 Webinar Mens Garment 1 3" at bounding box center [525, 60] width 978 height 45
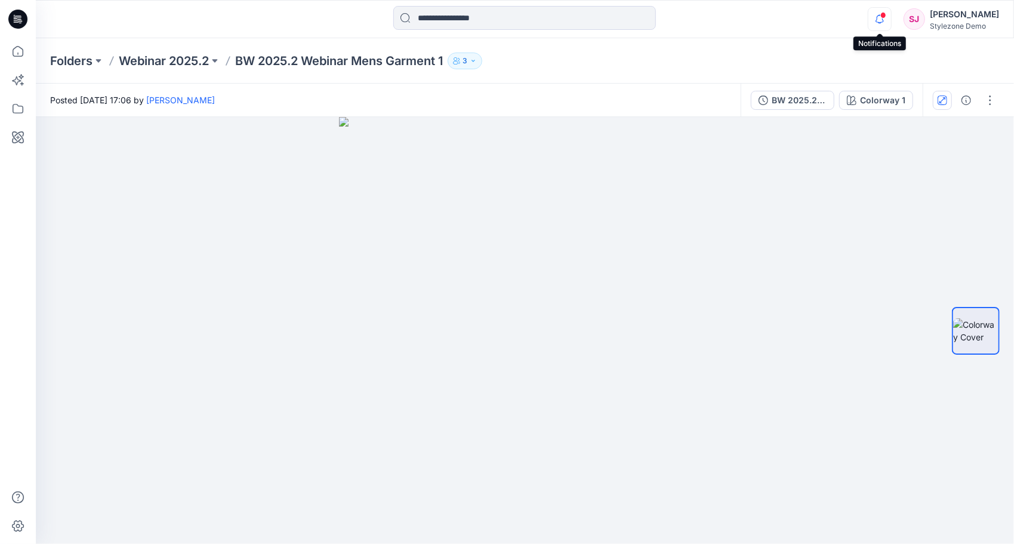
click at [886, 23] on icon "button" at bounding box center [879, 19] width 23 height 24
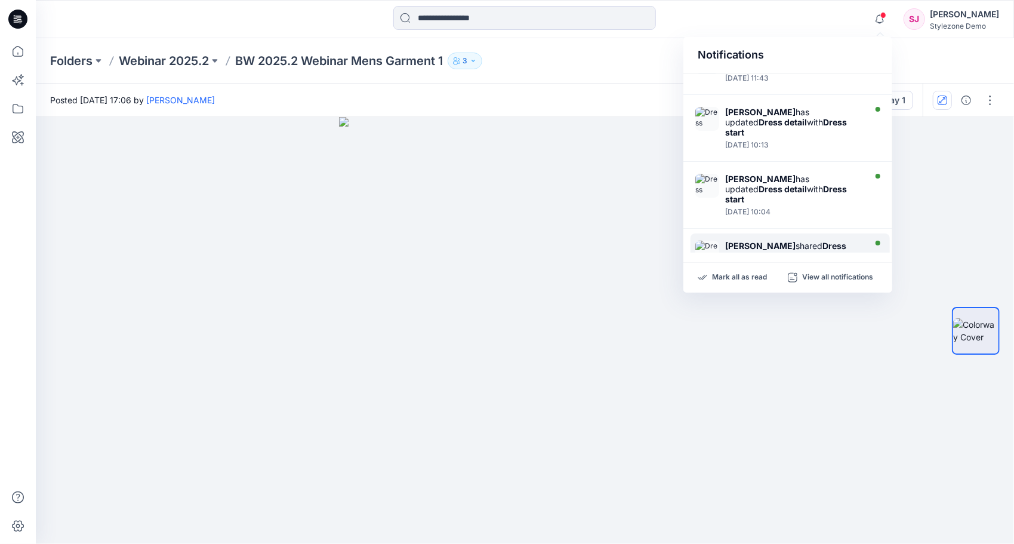
click at [803, 251] on strong "Global Demo Block Library Board (Unknown)" at bounding box center [790, 261] width 131 height 20
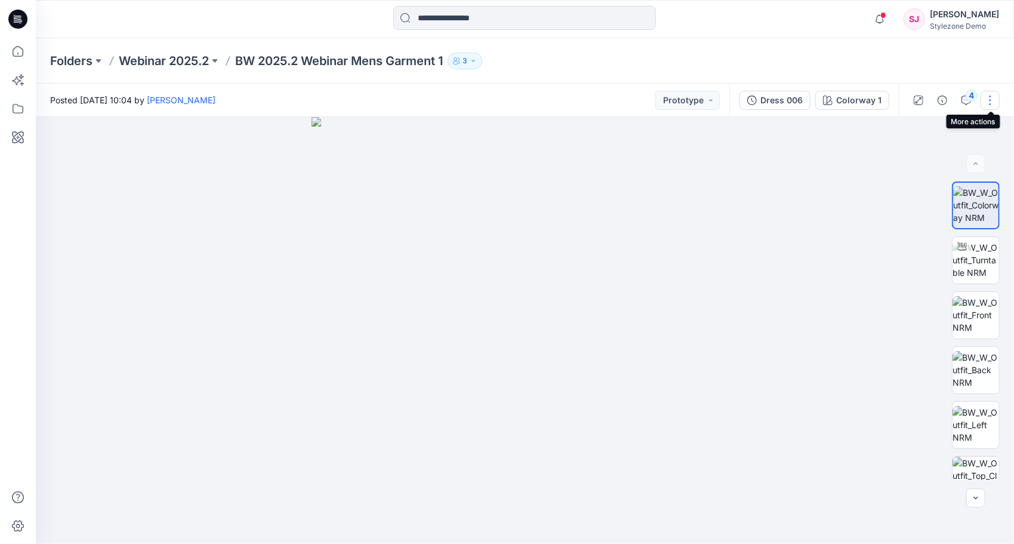
click at [987, 101] on button "button" at bounding box center [990, 100] width 19 height 19
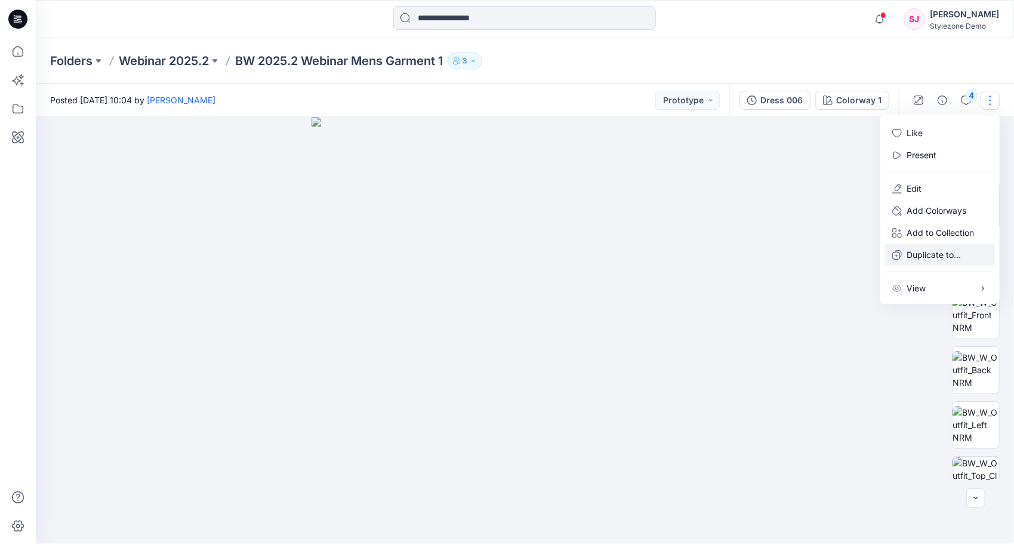
click at [933, 255] on p "Duplicate to..." at bounding box center [934, 254] width 54 height 13
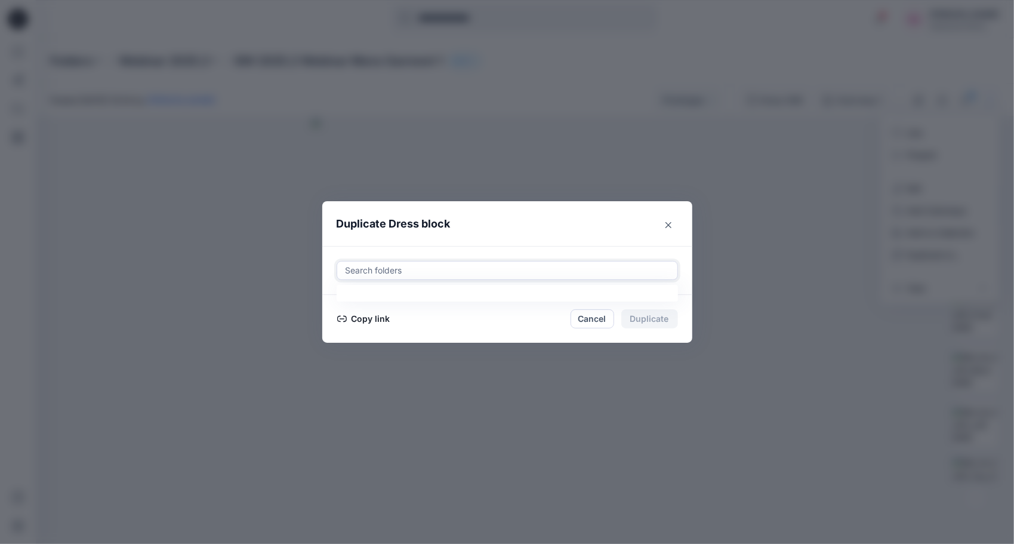
click at [386, 271] on div at bounding box center [507, 270] width 326 height 14
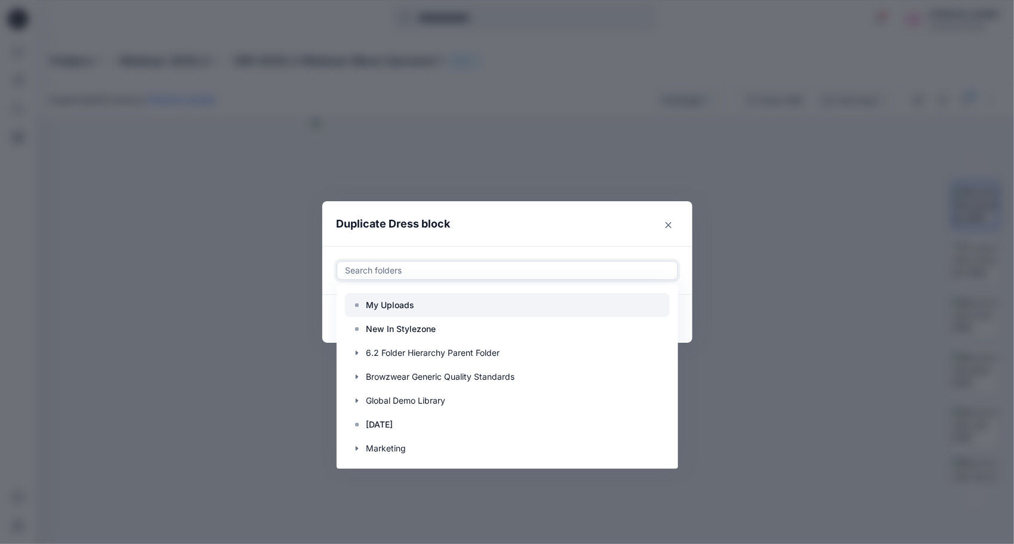
click at [393, 304] on p "My Uploads" at bounding box center [390, 305] width 48 height 14
click at [510, 249] on div "Use Up and Down to choose options, press Enter to select the currently focused …" at bounding box center [507, 270] width 370 height 49
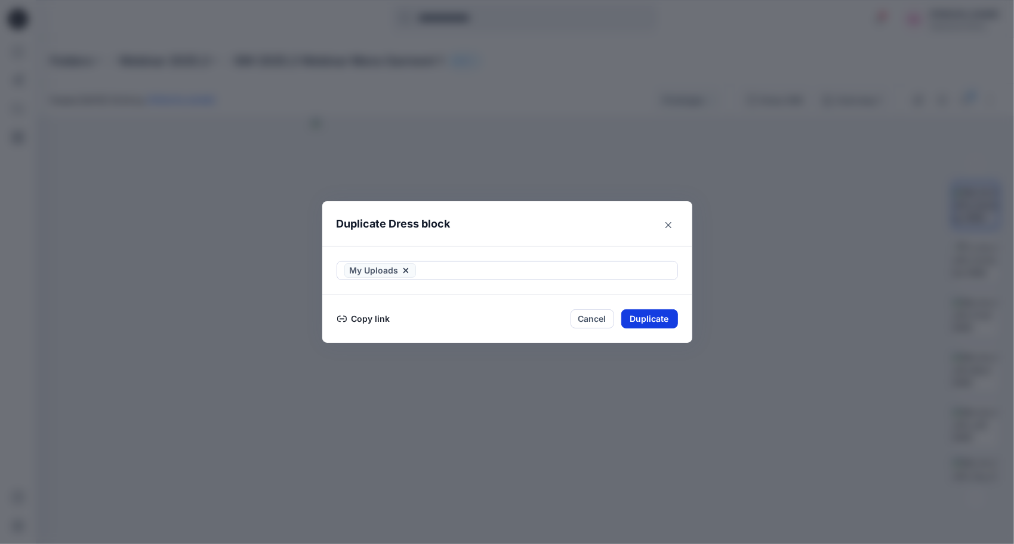
click at [638, 318] on button "Duplicate" at bounding box center [649, 318] width 57 height 19
drag, startPoint x: 661, startPoint y: 318, endPoint x: 659, endPoint y: 312, distance: 6.2
click at [659, 312] on button "Close" at bounding box center [658, 319] width 39 height 19
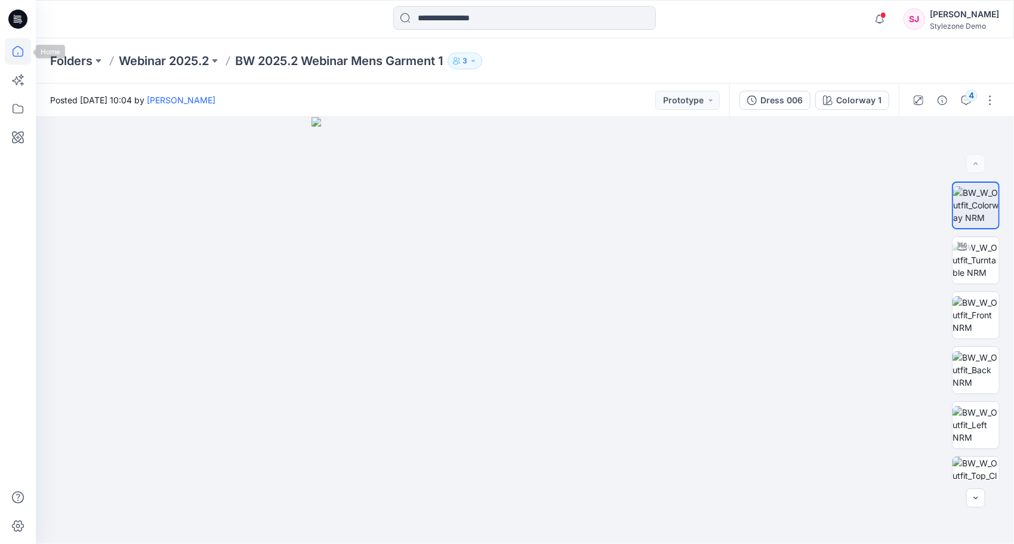
click at [19, 47] on icon at bounding box center [18, 51] width 11 height 11
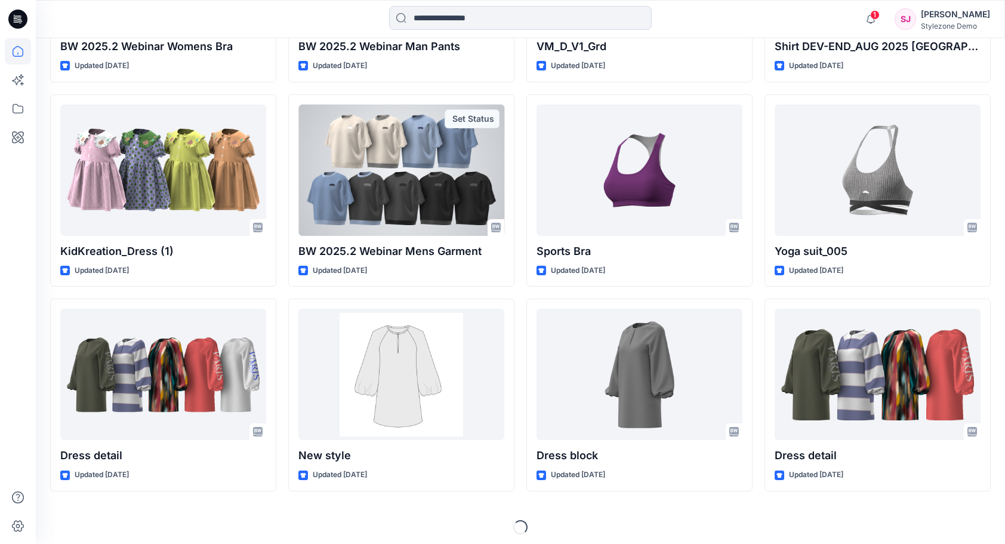
scroll to position [1121, 0]
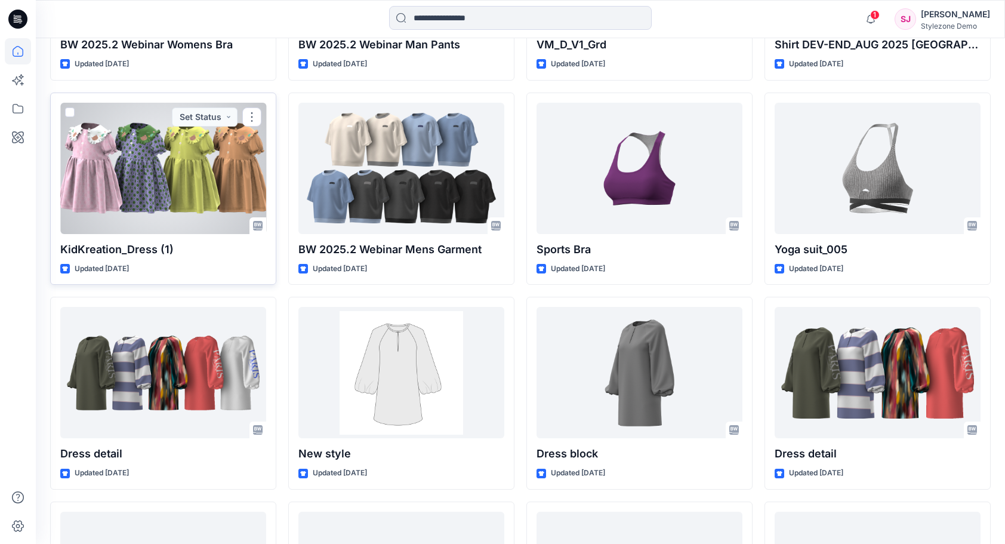
click at [122, 182] on div at bounding box center [163, 168] width 206 height 131
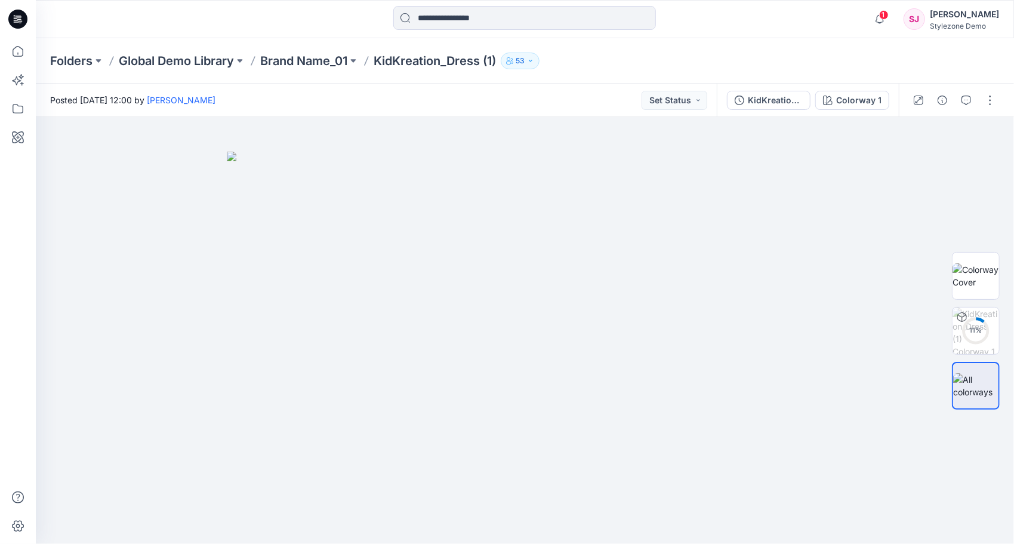
click at [165, 81] on div "Folders Global Demo Library Brand Name_01 KidKreation_Dress (1) 53" at bounding box center [525, 60] width 978 height 45
click at [186, 56] on p "Global Demo Library" at bounding box center [176, 61] width 115 height 17
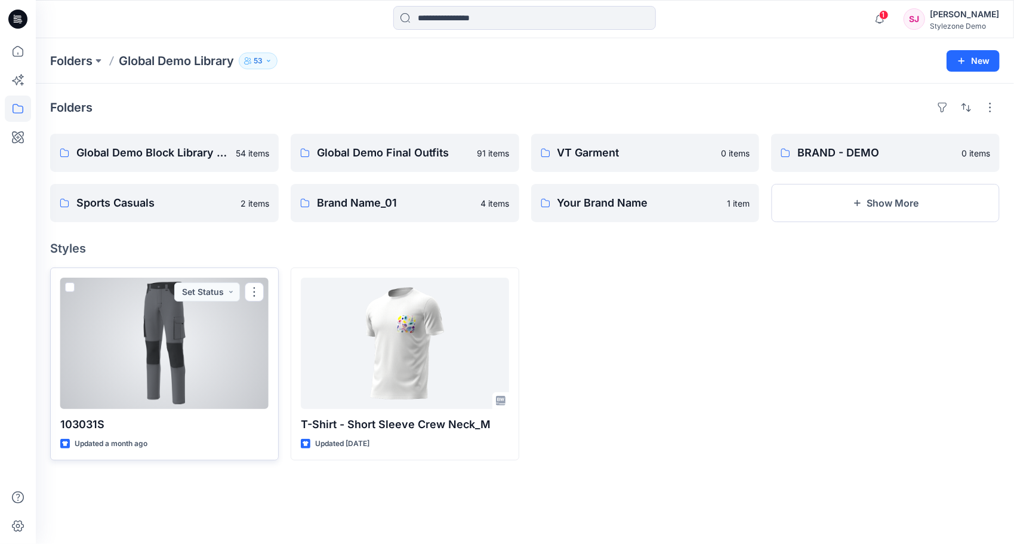
click at [69, 286] on span at bounding box center [70, 287] width 10 height 10
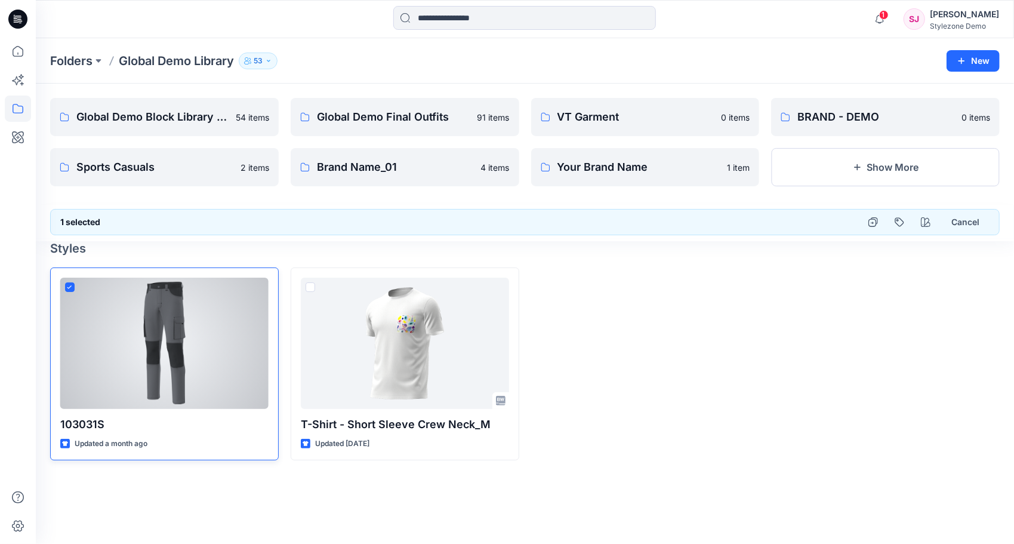
click at [69, 286] on icon at bounding box center [69, 287] width 5 height 4
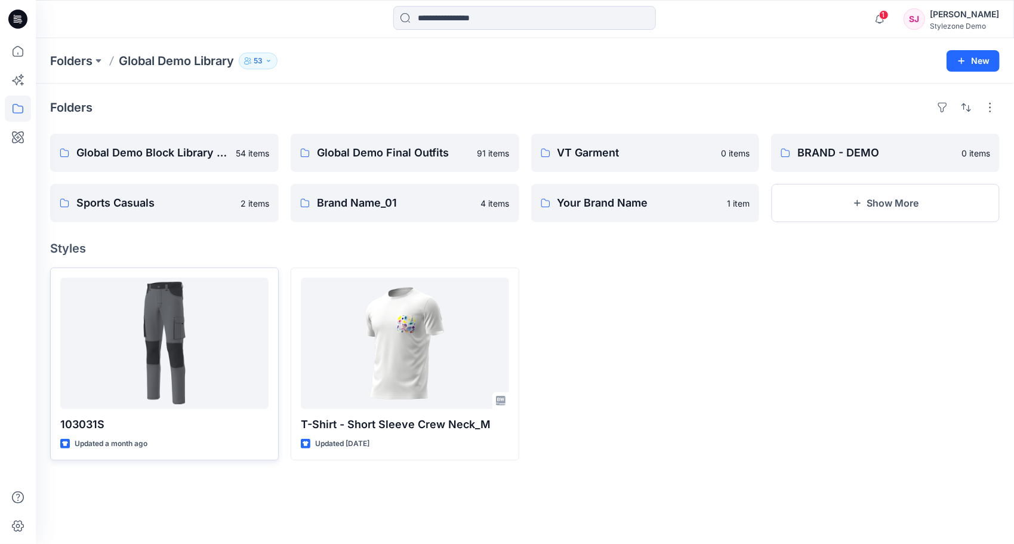
click at [217, 242] on h4 "Styles" at bounding box center [525, 248] width 950 height 14
click at [193, 159] on p "Global Demo Block Library Board" at bounding box center [163, 152] width 174 height 17
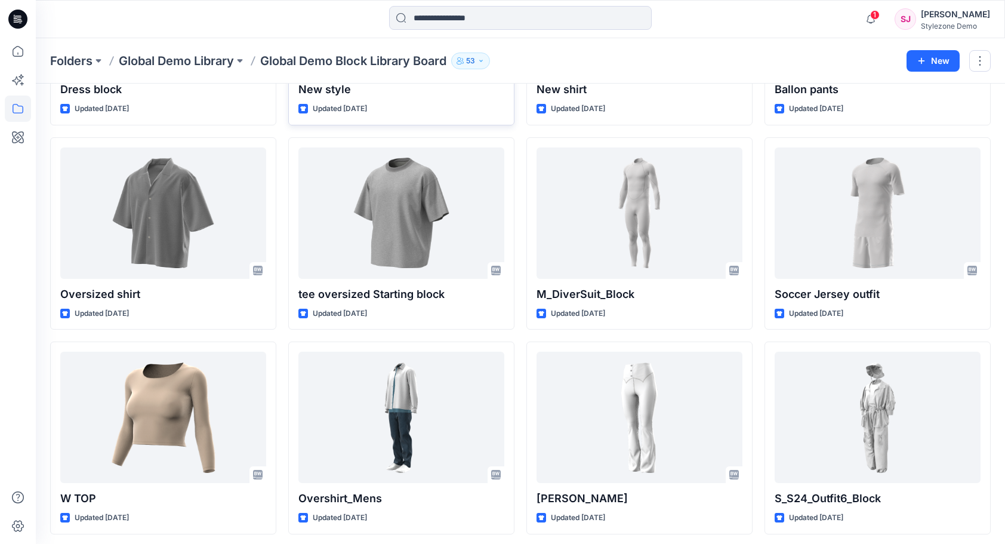
scroll to position [246, 0]
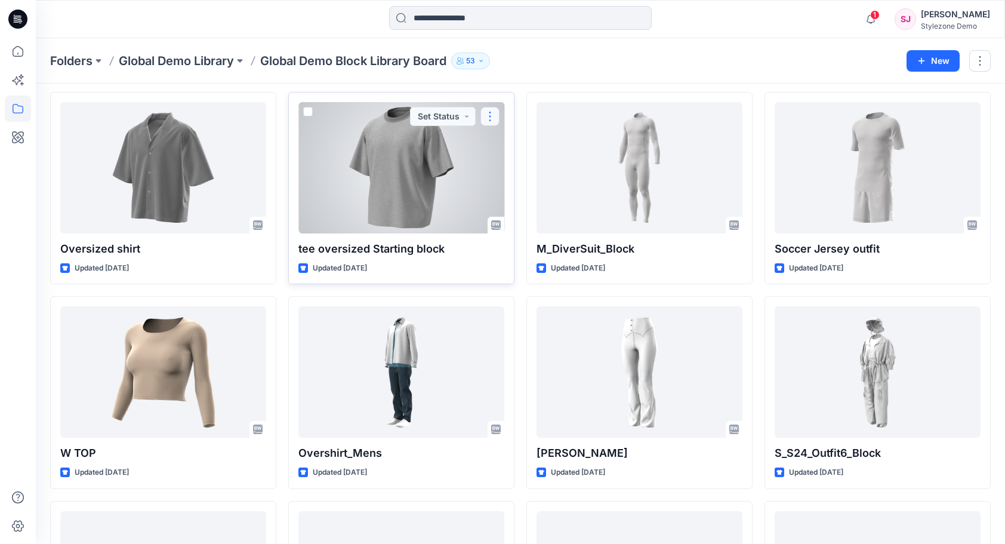
click at [488, 118] on button "button" at bounding box center [489, 116] width 19 height 19
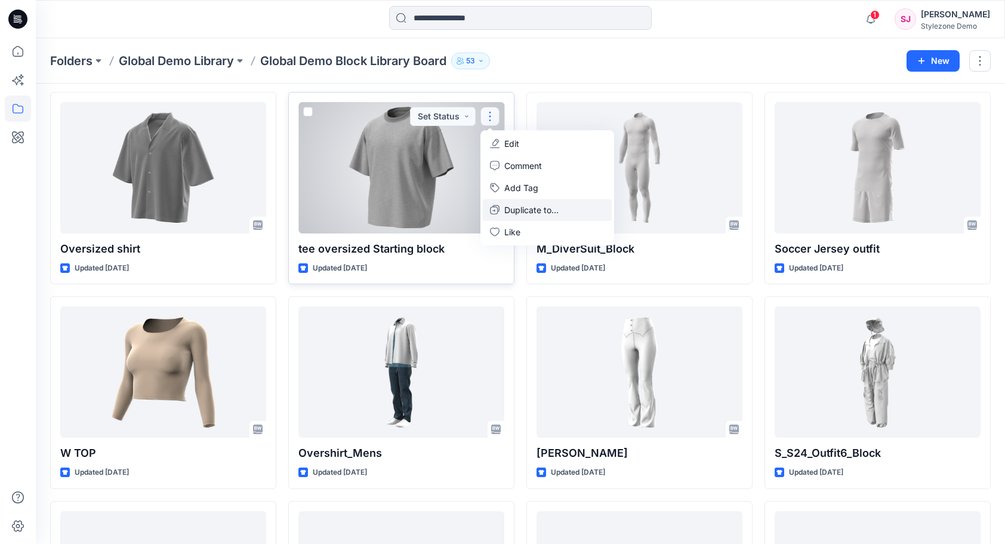
click at [525, 207] on p "Duplicate to..." at bounding box center [531, 210] width 54 height 13
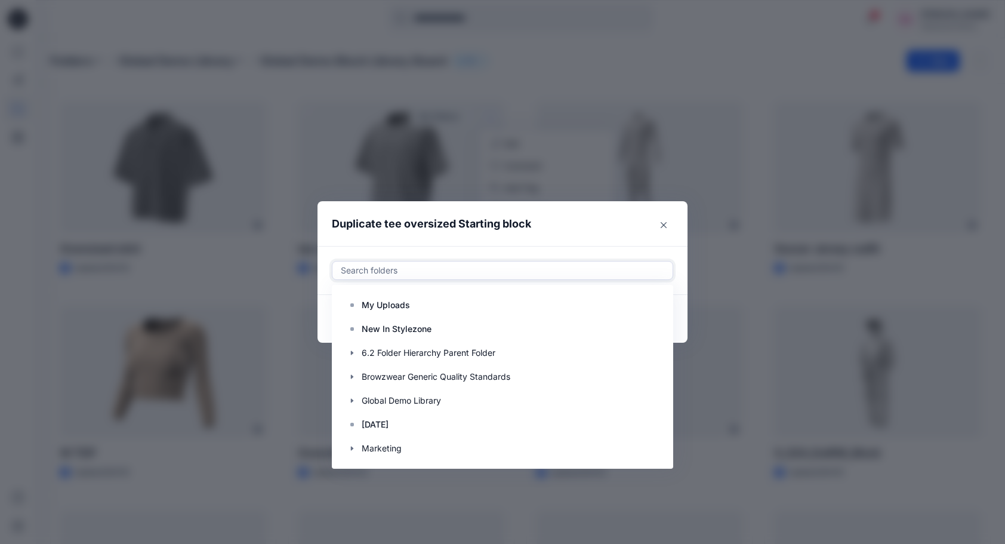
click at [427, 272] on div at bounding box center [503, 270] width 326 height 14
click at [390, 303] on p "My Uploads" at bounding box center [386, 305] width 48 height 14
click at [556, 236] on header "Duplicate tee oversized Starting block" at bounding box center [491, 223] width 346 height 45
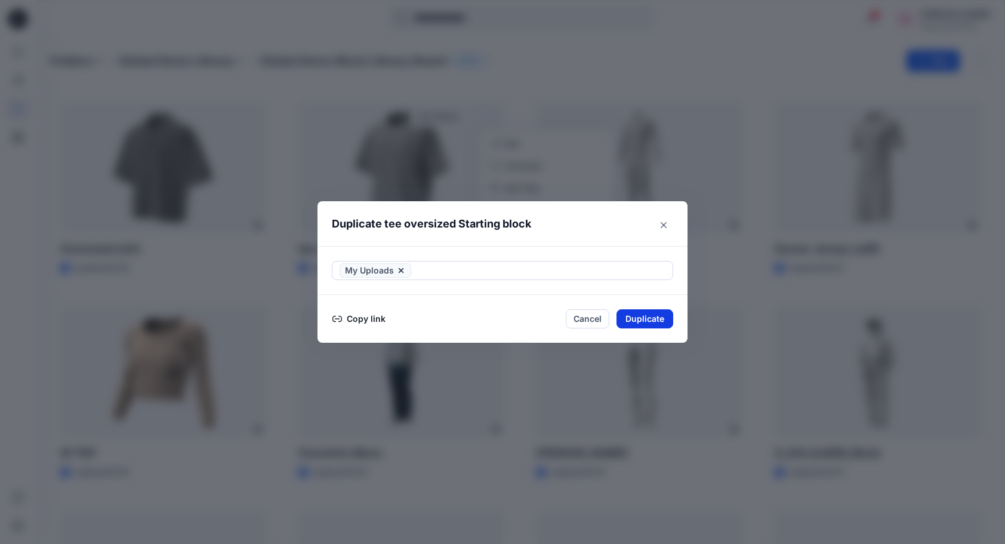
click at [645, 313] on button "Duplicate" at bounding box center [645, 318] width 57 height 19
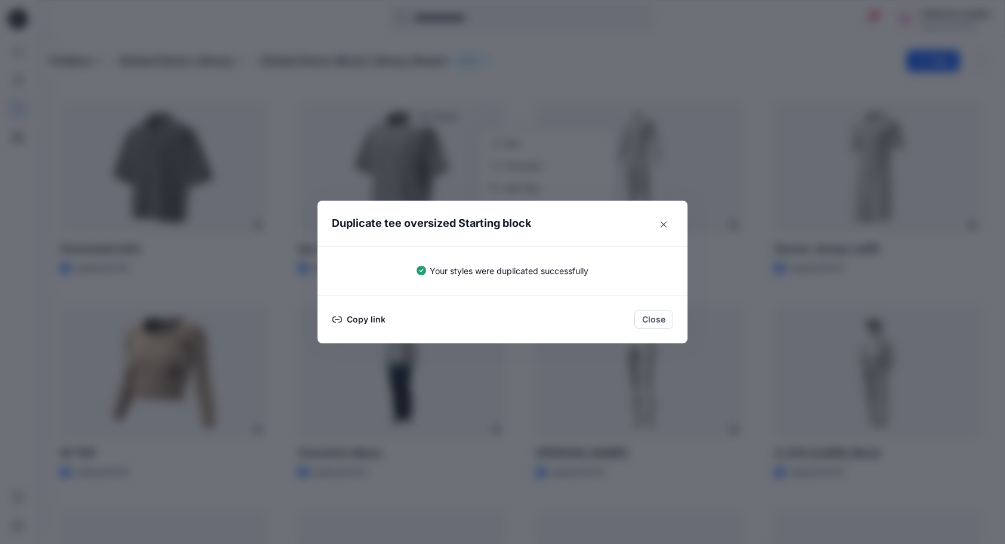
click at [86, 33] on div "Duplicate tee oversized Starting block Your styles were duplicated successfully…" at bounding box center [502, 272] width 1005 height 544
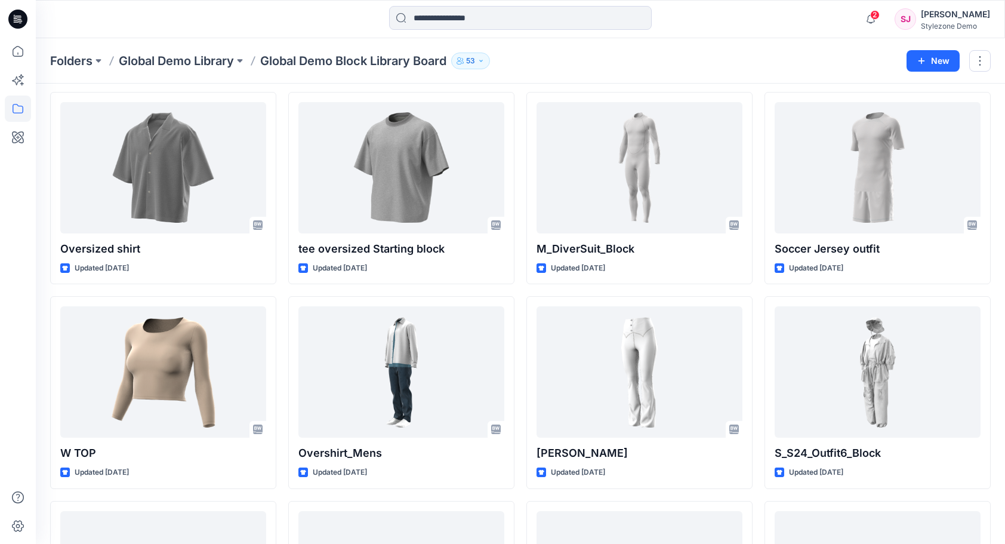
click at [596, 56] on div "Folders Global Demo Library Global Demo Block Library Board 53" at bounding box center [474, 61] width 848 height 17
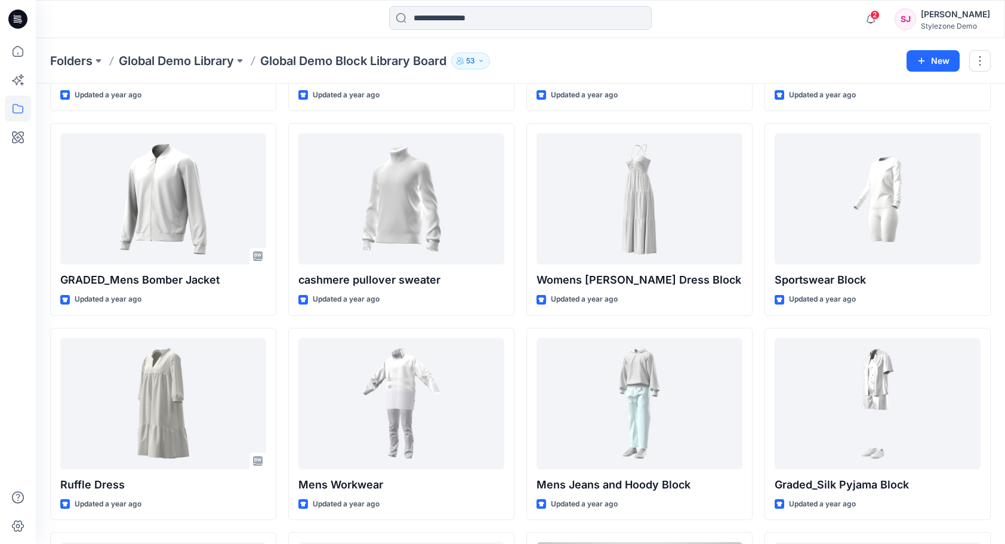
scroll to position [1172, 0]
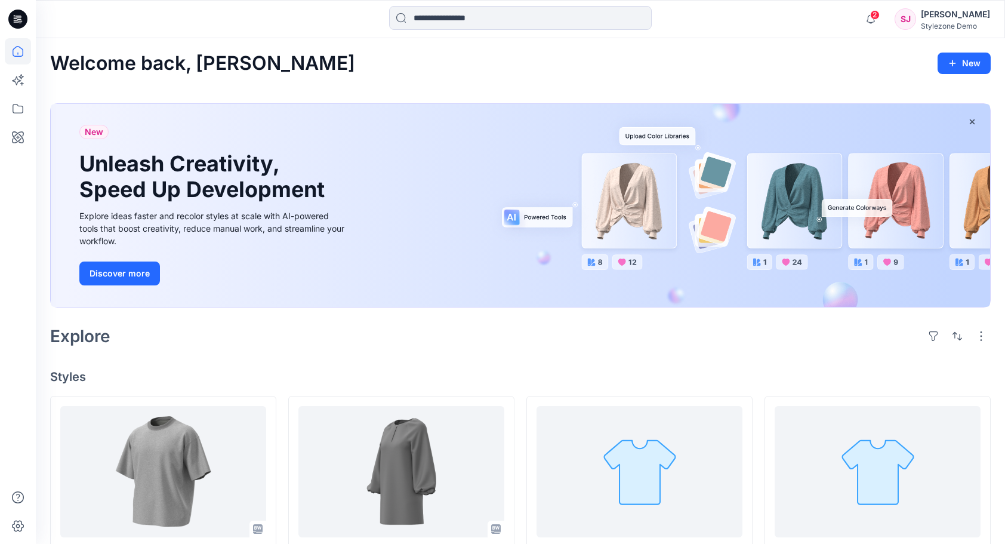
click at [306, 64] on div "Welcome back, [PERSON_NAME]" at bounding box center [520, 64] width 941 height 22
click at [313, 20] on div at bounding box center [520, 19] width 485 height 26
click at [749, 59] on div "Welcome back, [PERSON_NAME]" at bounding box center [520, 64] width 941 height 22
